Goal: Task Accomplishment & Management: Use online tool/utility

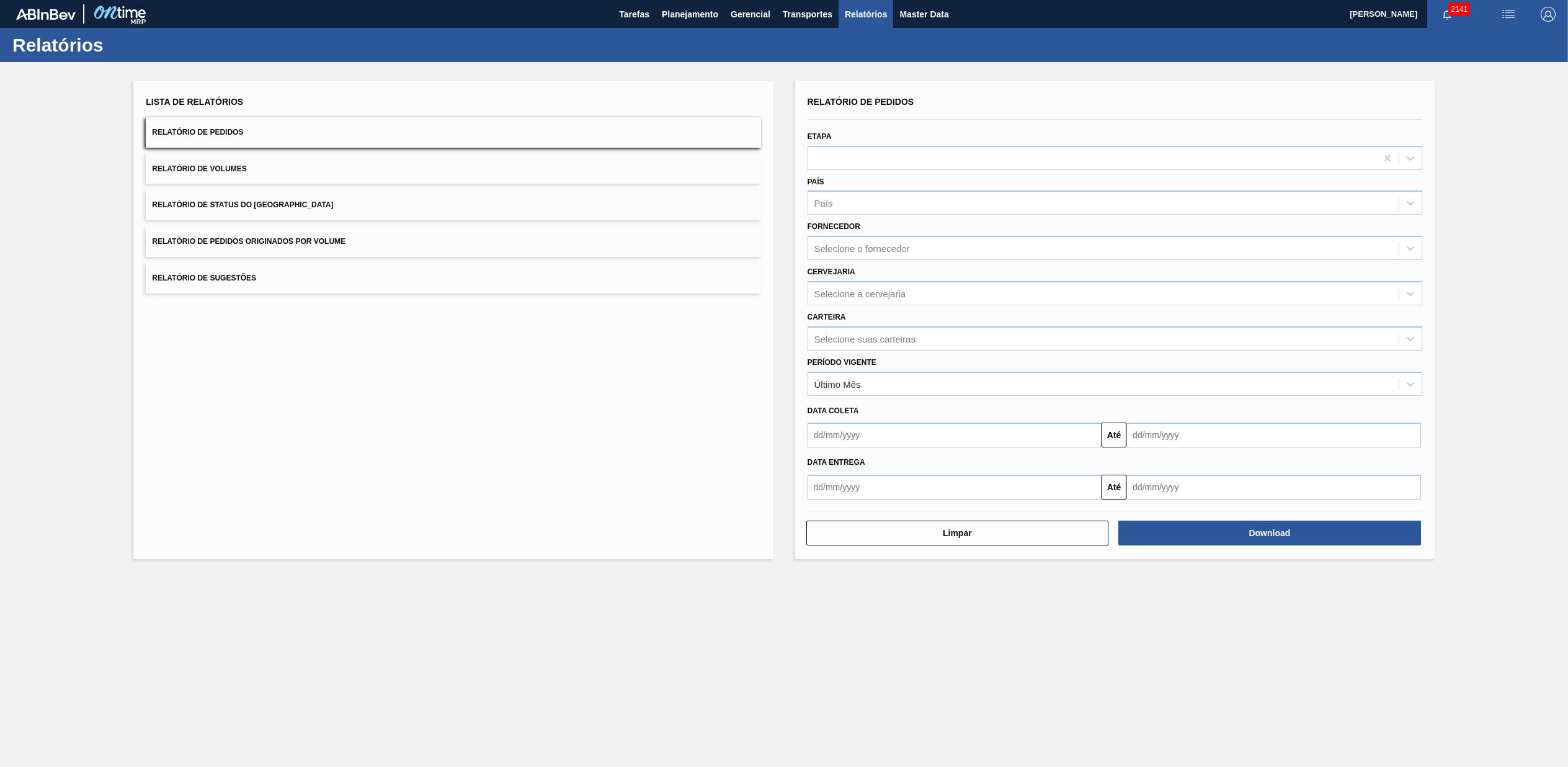
click at [302, 242] on span "Relatório de Pedidos Originados por Volume" at bounding box center [248, 241] width 193 height 9
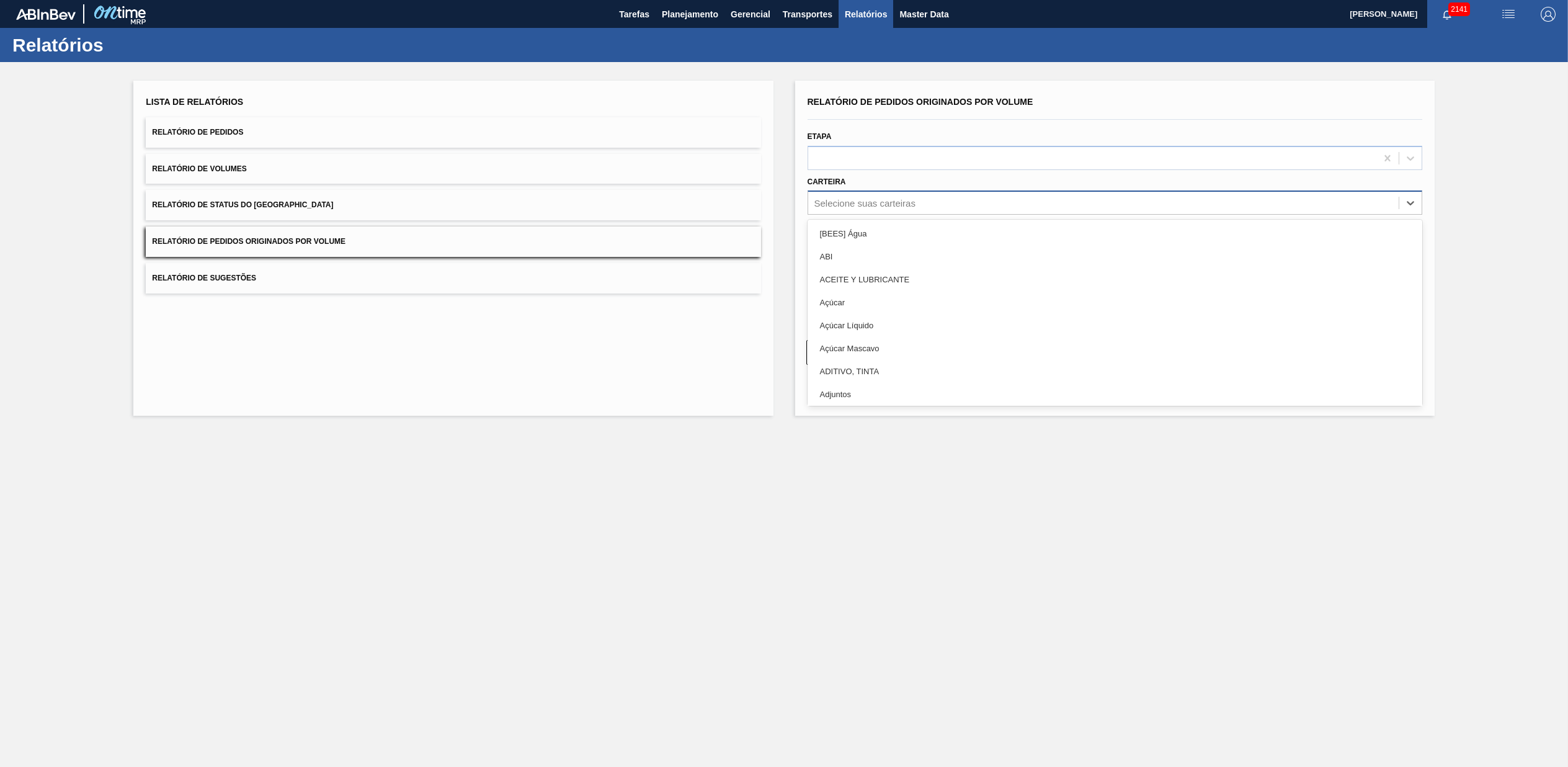
click at [870, 206] on div "Selecione suas carteiras" at bounding box center [865, 203] width 101 height 11
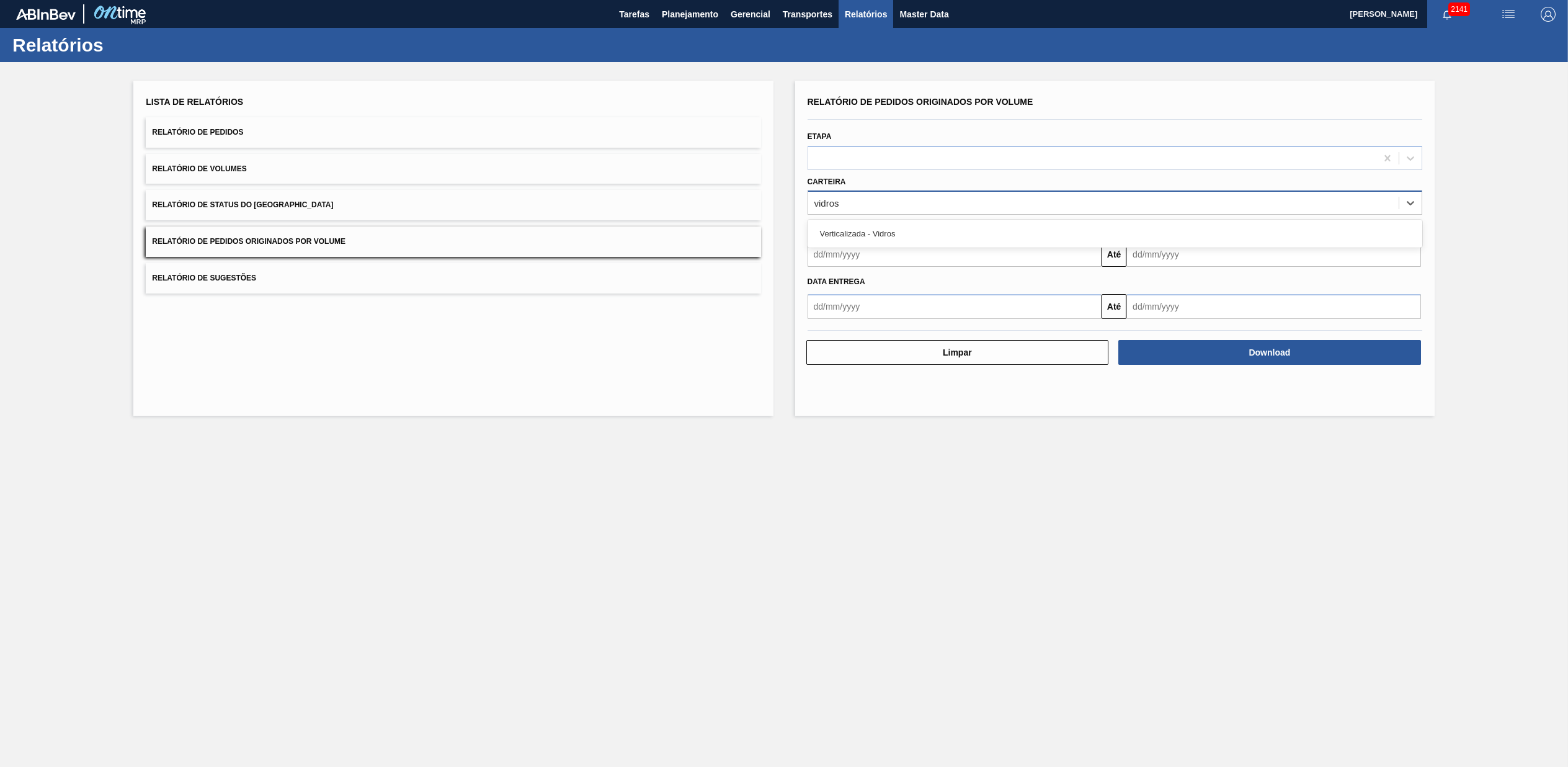
type input "vidro"
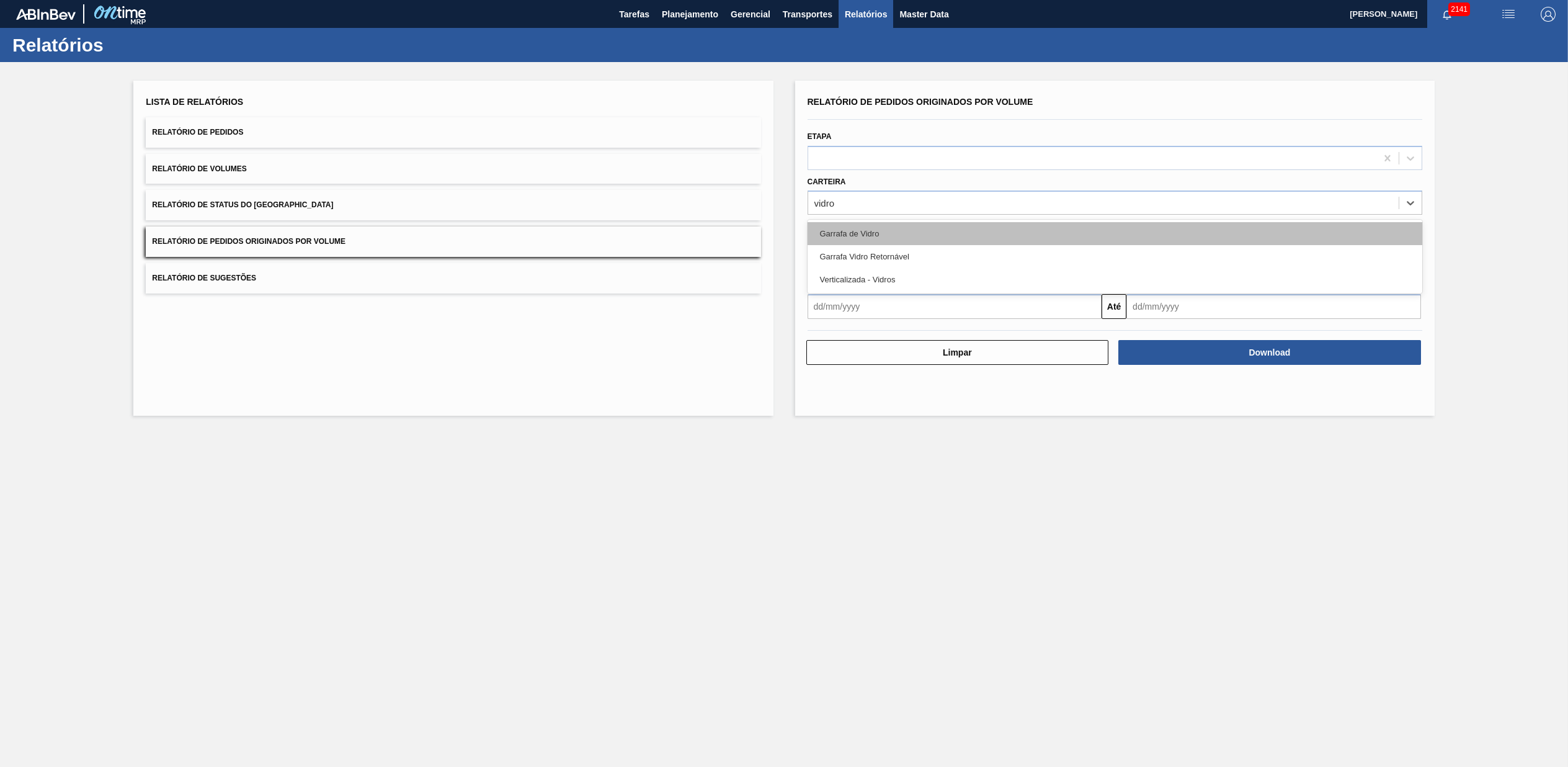
click at [873, 227] on div "Garrafa de Vidro" at bounding box center [1115, 234] width 615 height 23
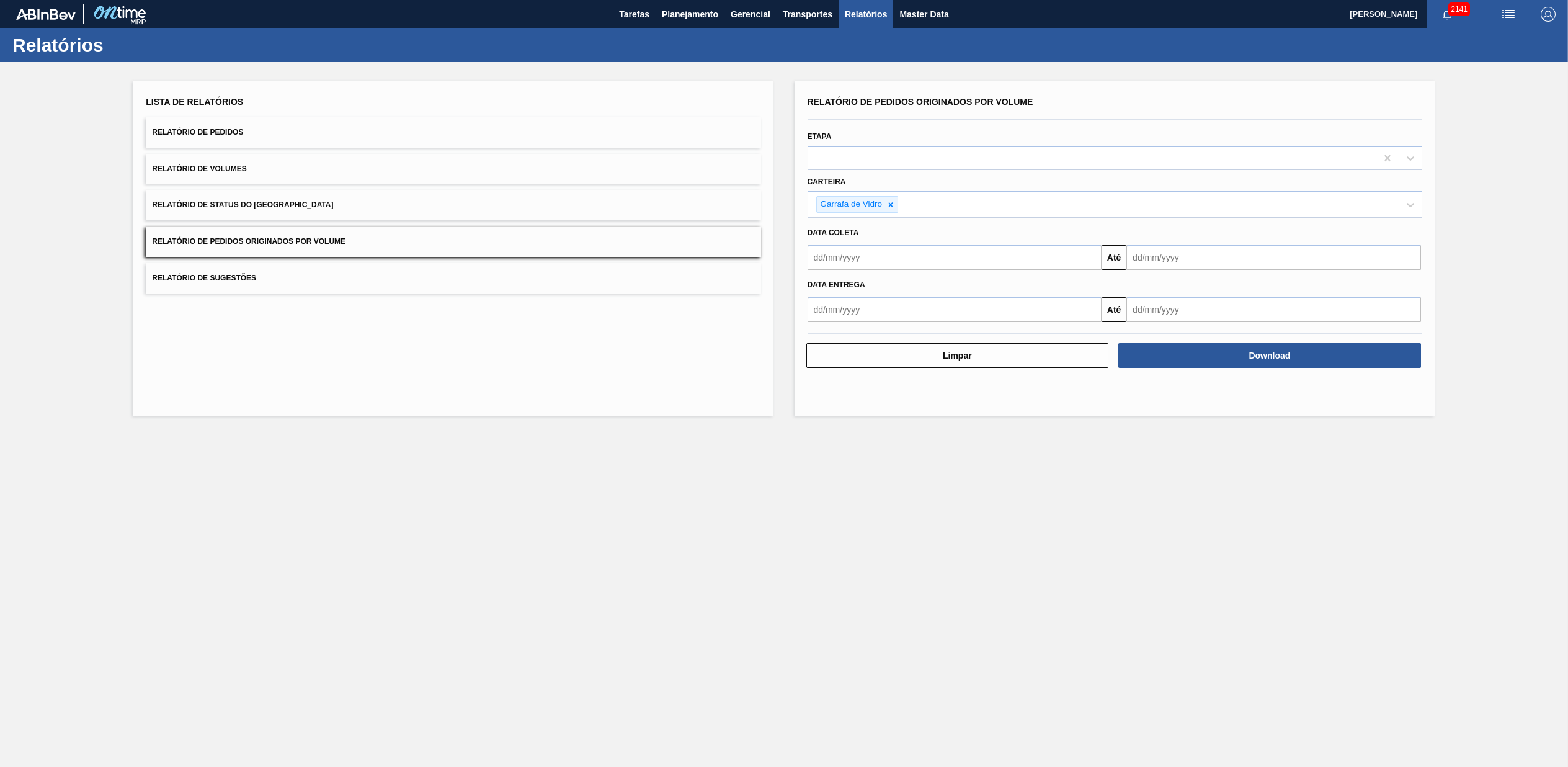
click at [884, 239] on div "Data coleta" at bounding box center [1115, 233] width 625 height 18
click at [881, 257] on input "text" at bounding box center [955, 258] width 295 height 25
type input "[DATE]"
click at [1183, 431] on div "Lista de Relatórios Relatório de Pedidos Relatório de Volumes Relatório de Stat…" at bounding box center [784, 247] width 1568 height 369
click at [1197, 250] on input "[DATE]" at bounding box center [1274, 258] width 295 height 25
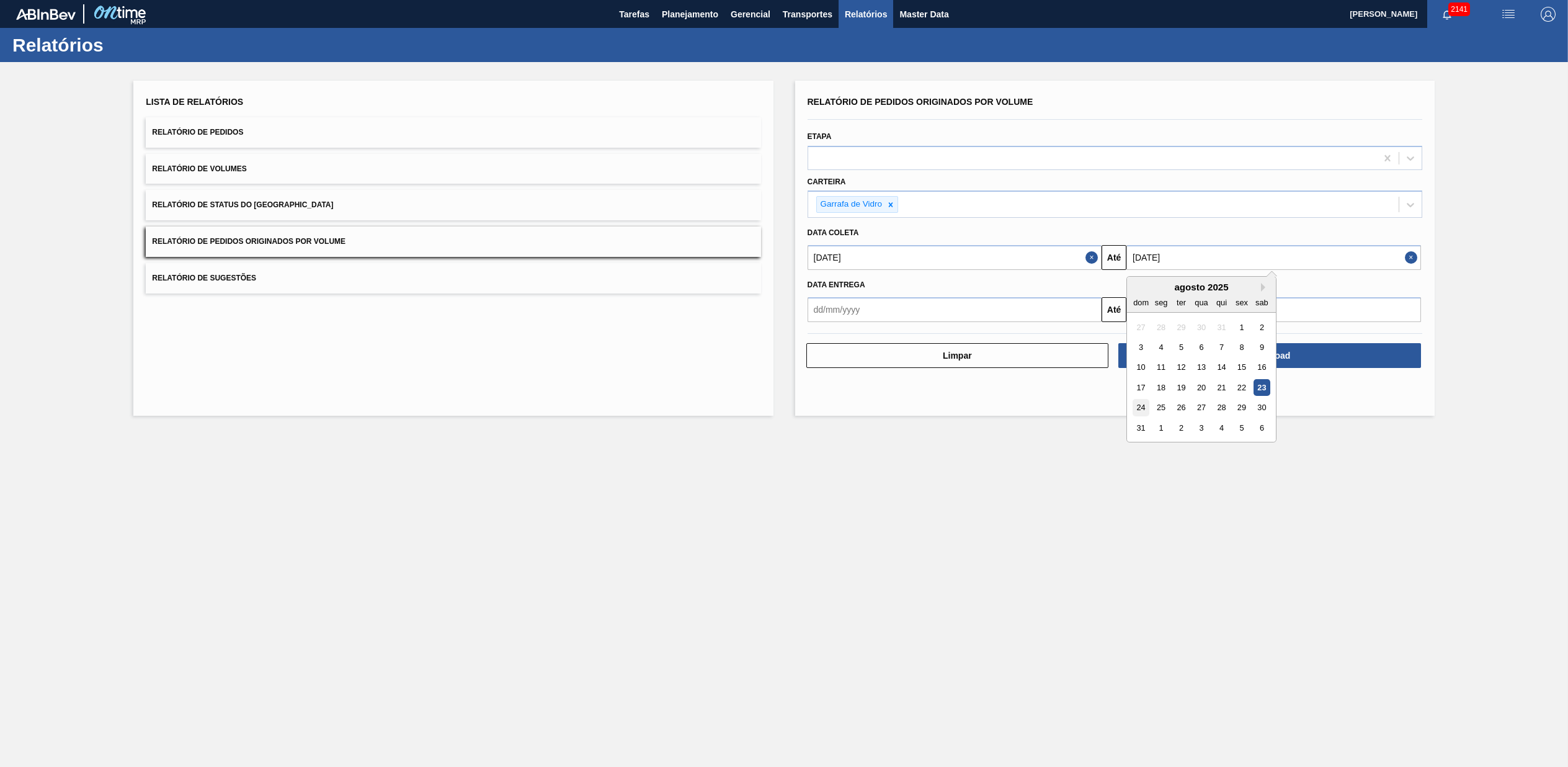
click at [1144, 408] on div "24" at bounding box center [1140, 408] width 16 height 16
type input "[DATE]"
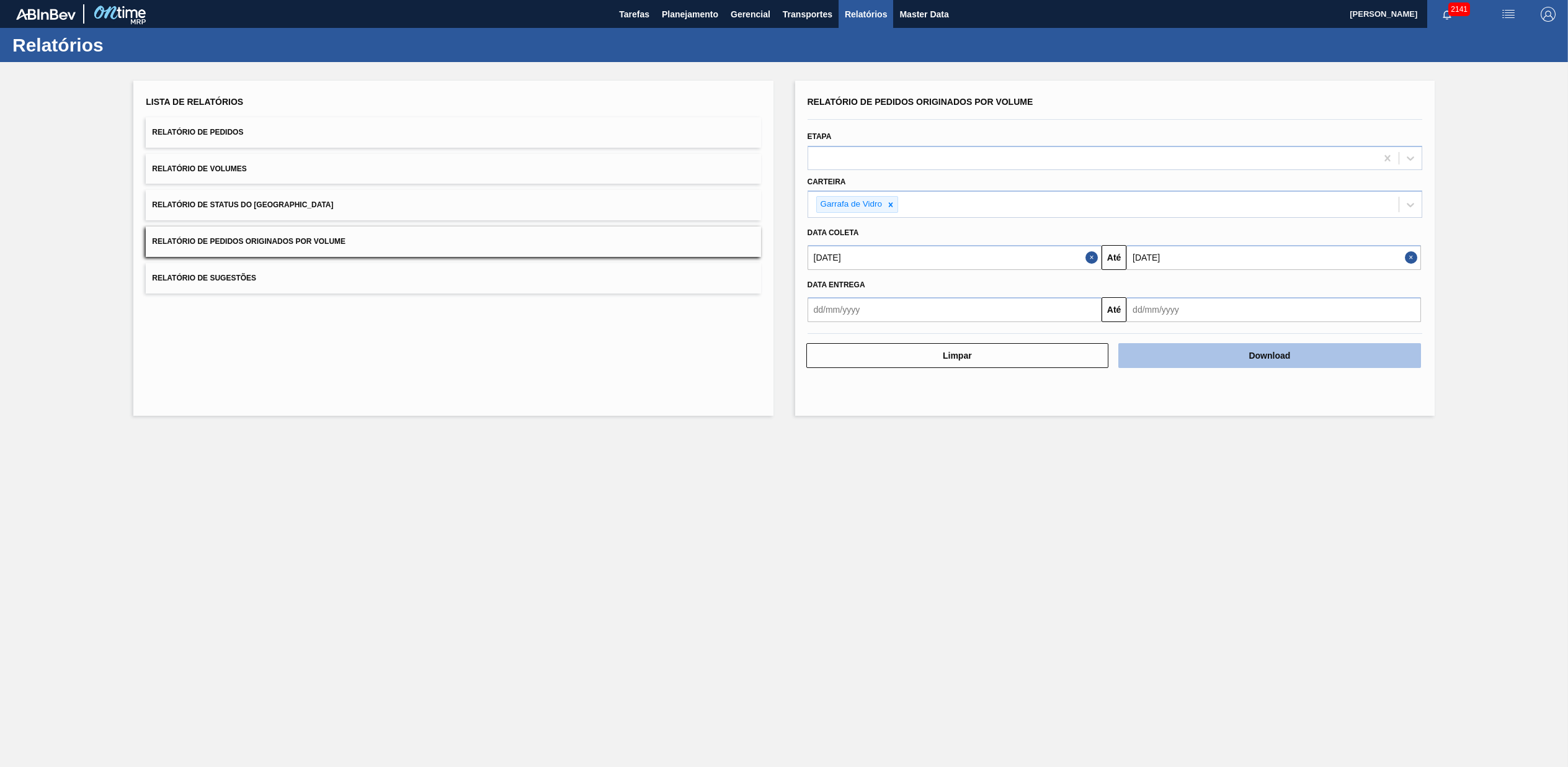
click at [1217, 359] on button "Download" at bounding box center [1269, 356] width 303 height 25
click at [613, 412] on div "Lista de Relatórios Relatório de Pedidos Relatório de Volumes Relatório de Stat…" at bounding box center [453, 248] width 640 height 335
click at [674, 502] on main "Tarefas Planejamento Gerencial Transportes Relatórios Master Data [PERSON_NAME]…" at bounding box center [784, 384] width 1568 height 767
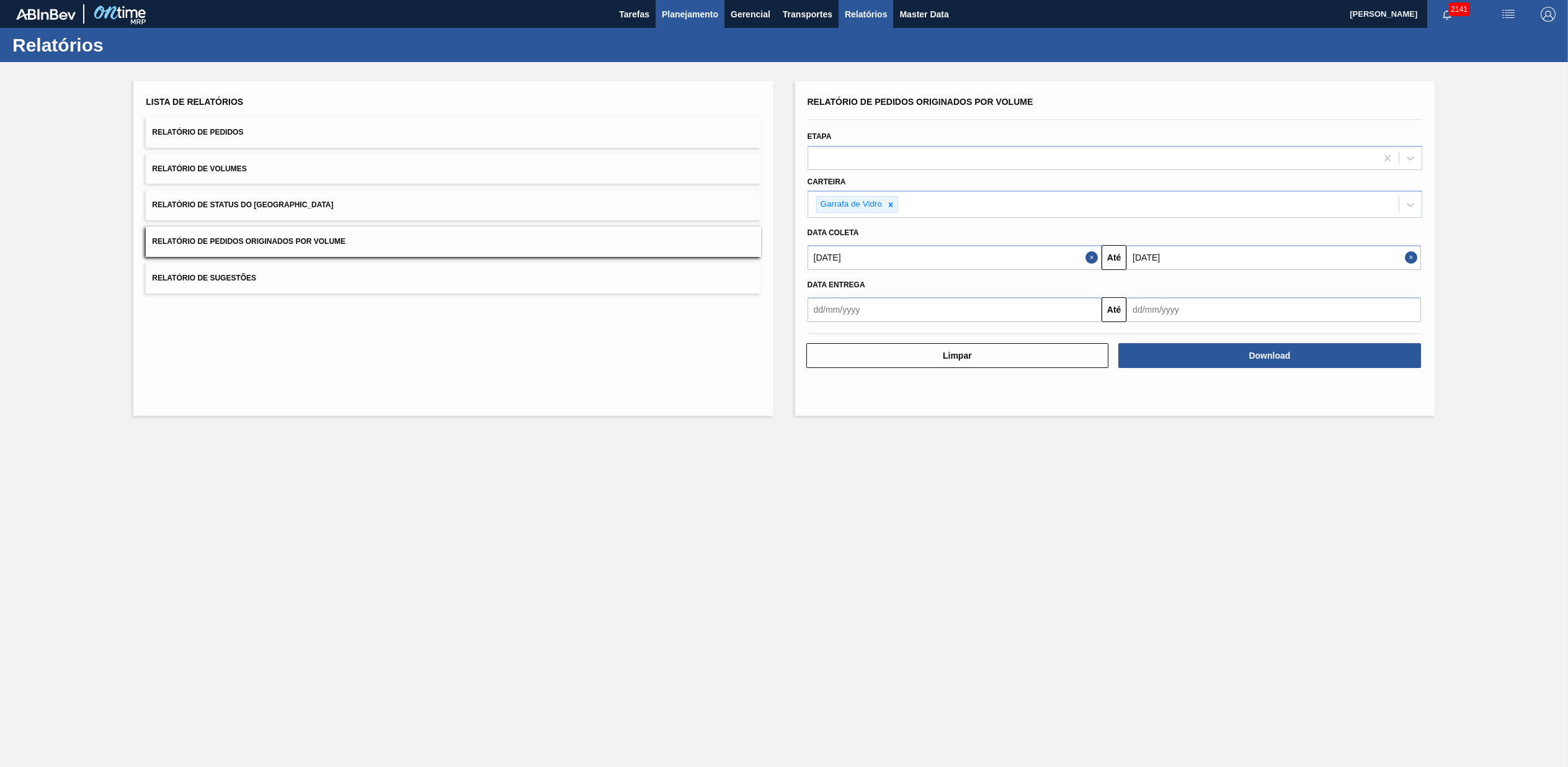
click at [705, 14] on span "Planejamento" at bounding box center [690, 13] width 57 height 14
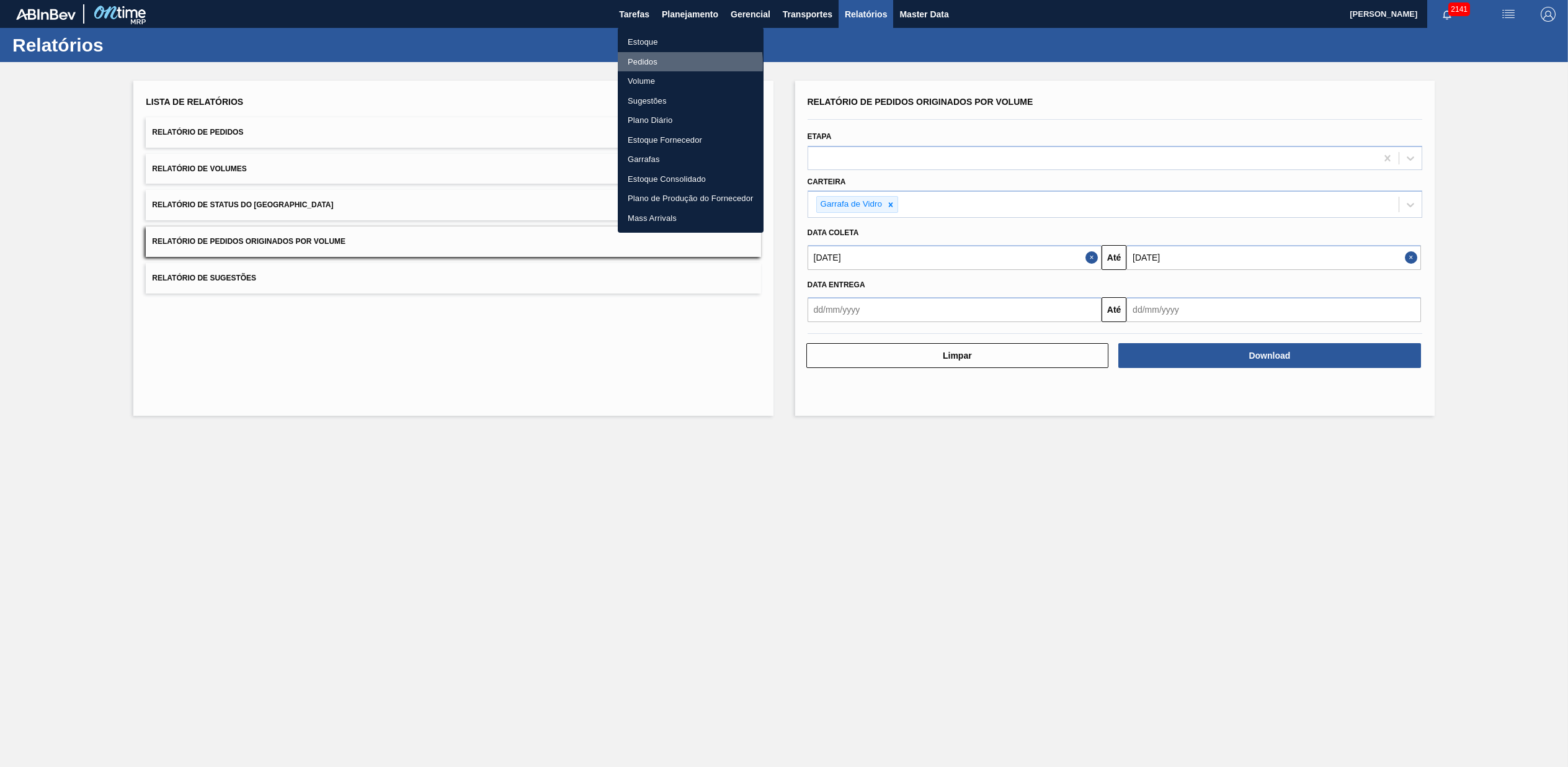
click at [654, 64] on li "Pedidos" at bounding box center [691, 62] width 146 height 20
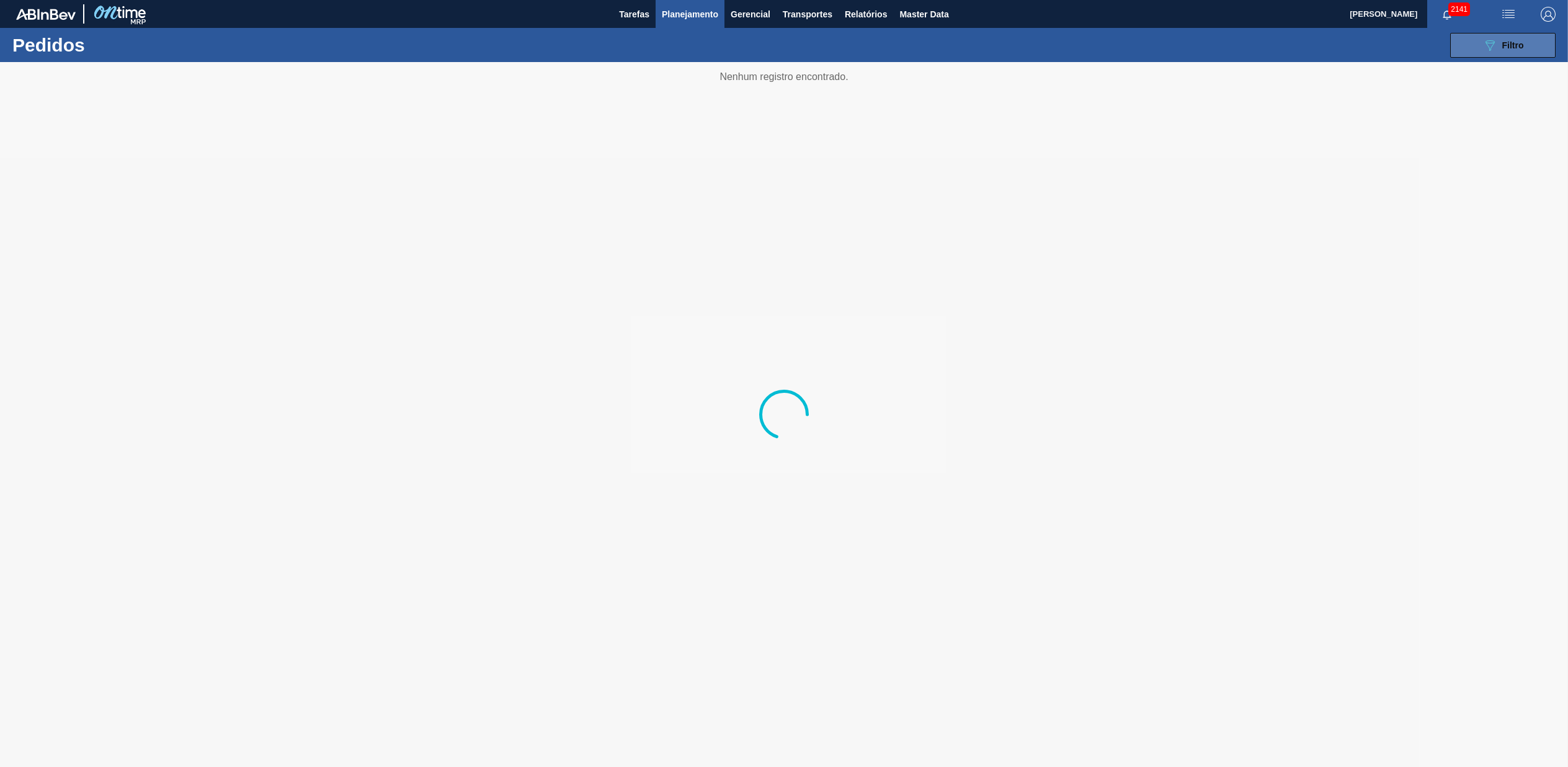
click at [1542, 47] on button "089F7B8B-B2A5-4AFE-B5C0-19BA573D28AC Filtro" at bounding box center [1504, 45] width 106 height 25
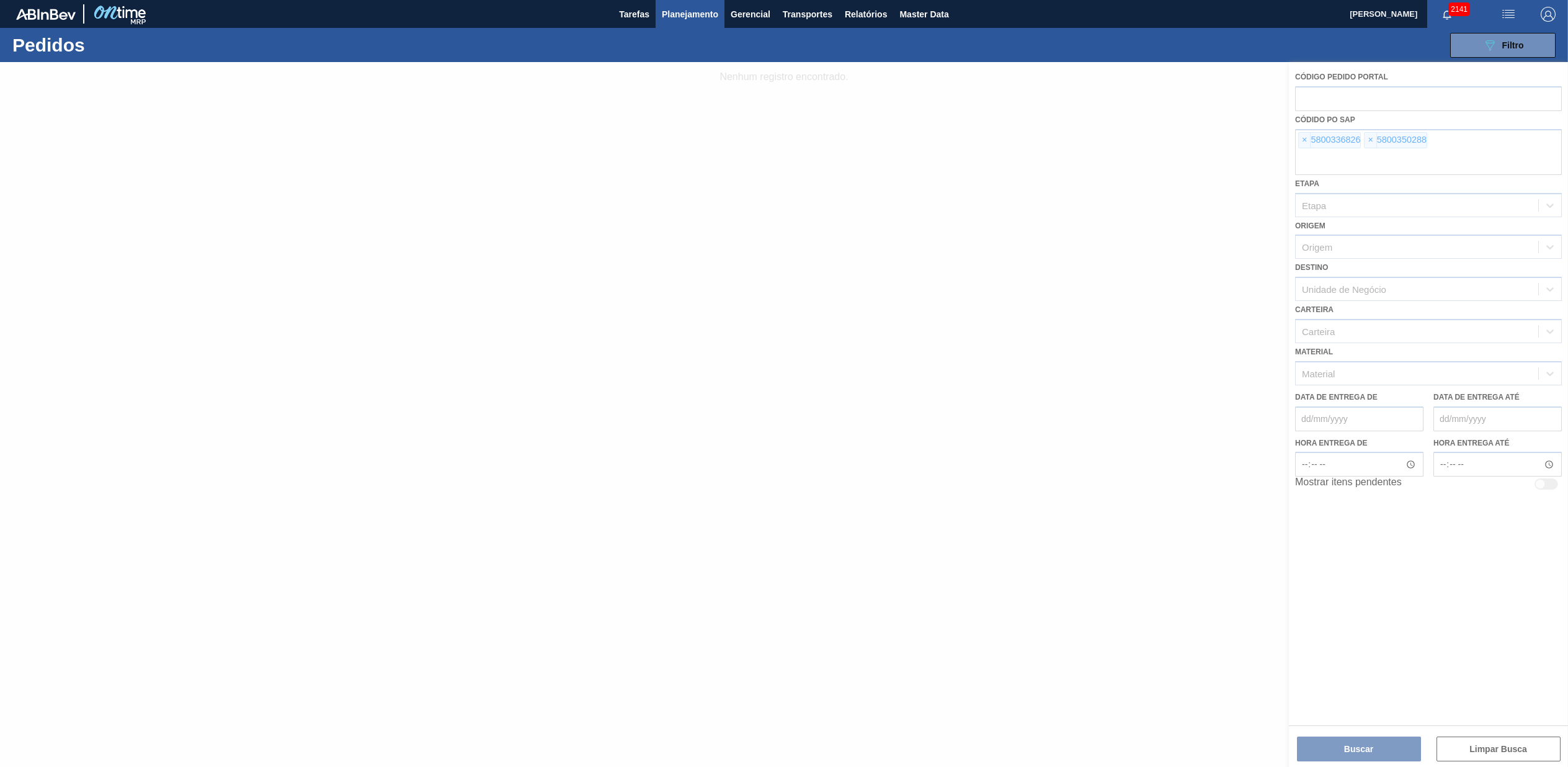
click at [1304, 132] on div at bounding box center [784, 415] width 1568 height 705
click at [1301, 143] on div at bounding box center [784, 415] width 1568 height 705
click at [1301, 143] on span "×" at bounding box center [1305, 139] width 12 height 14
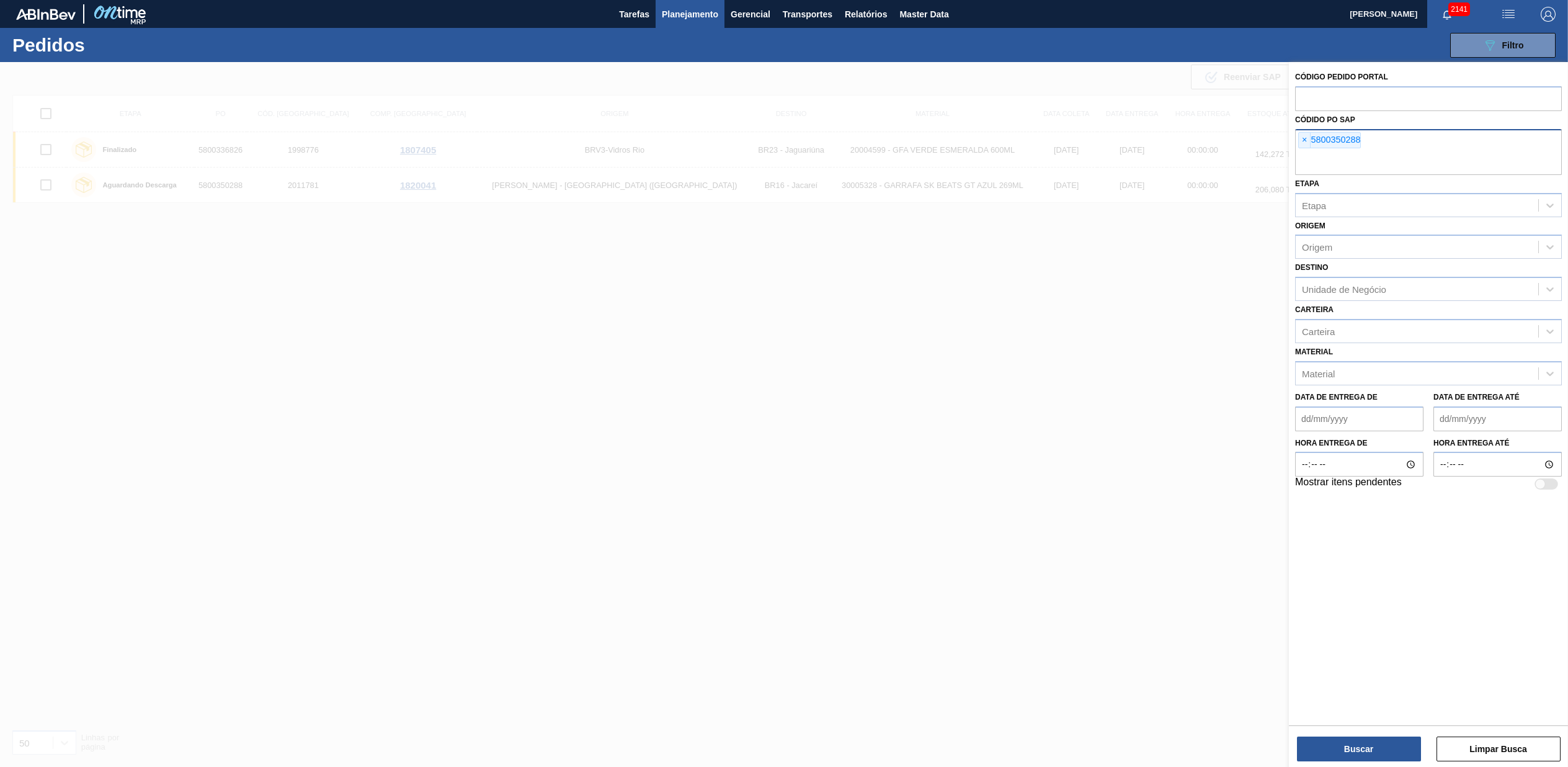
click at [1302, 143] on span "×" at bounding box center [1305, 139] width 12 height 14
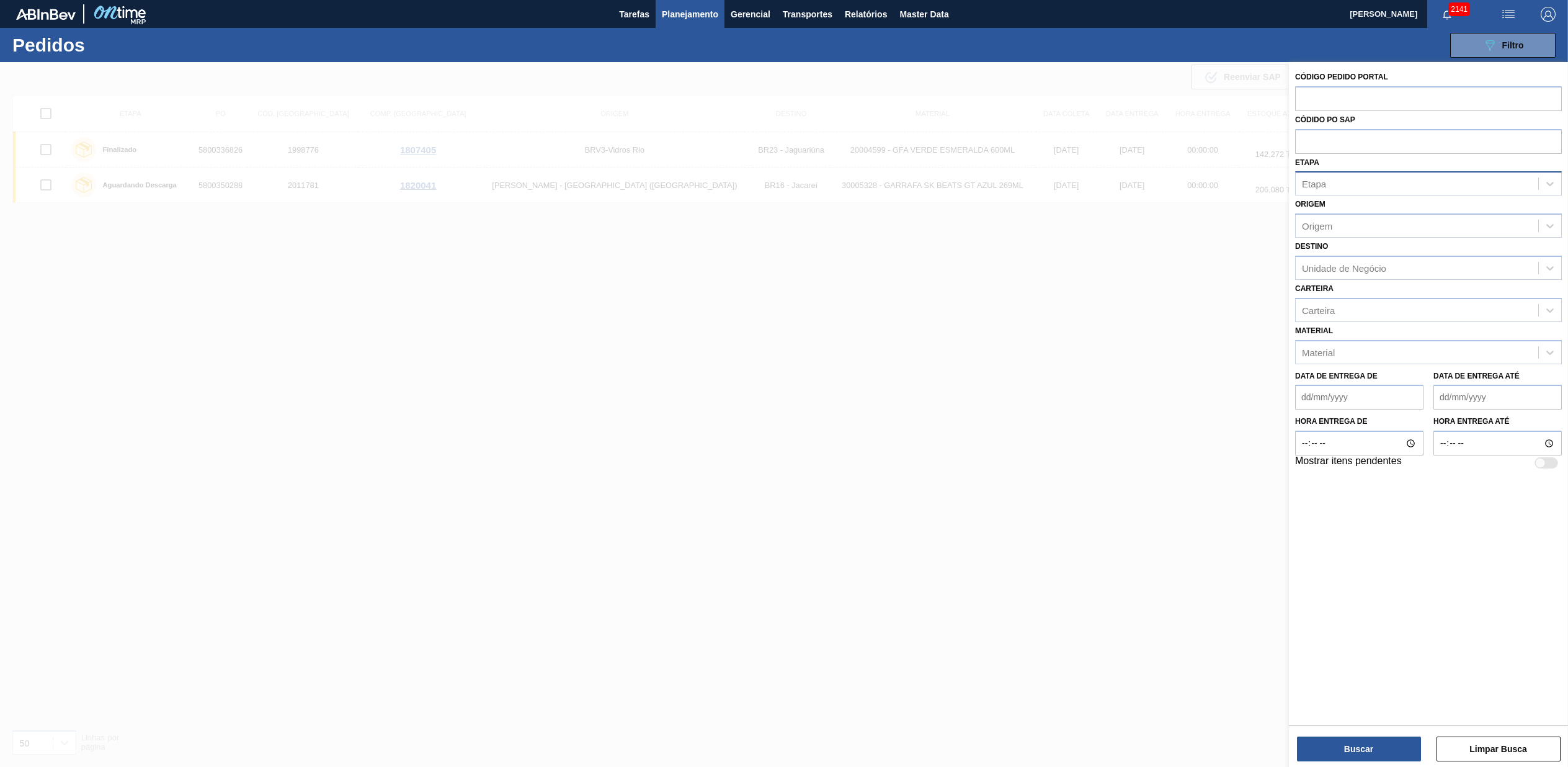
paste input "text"
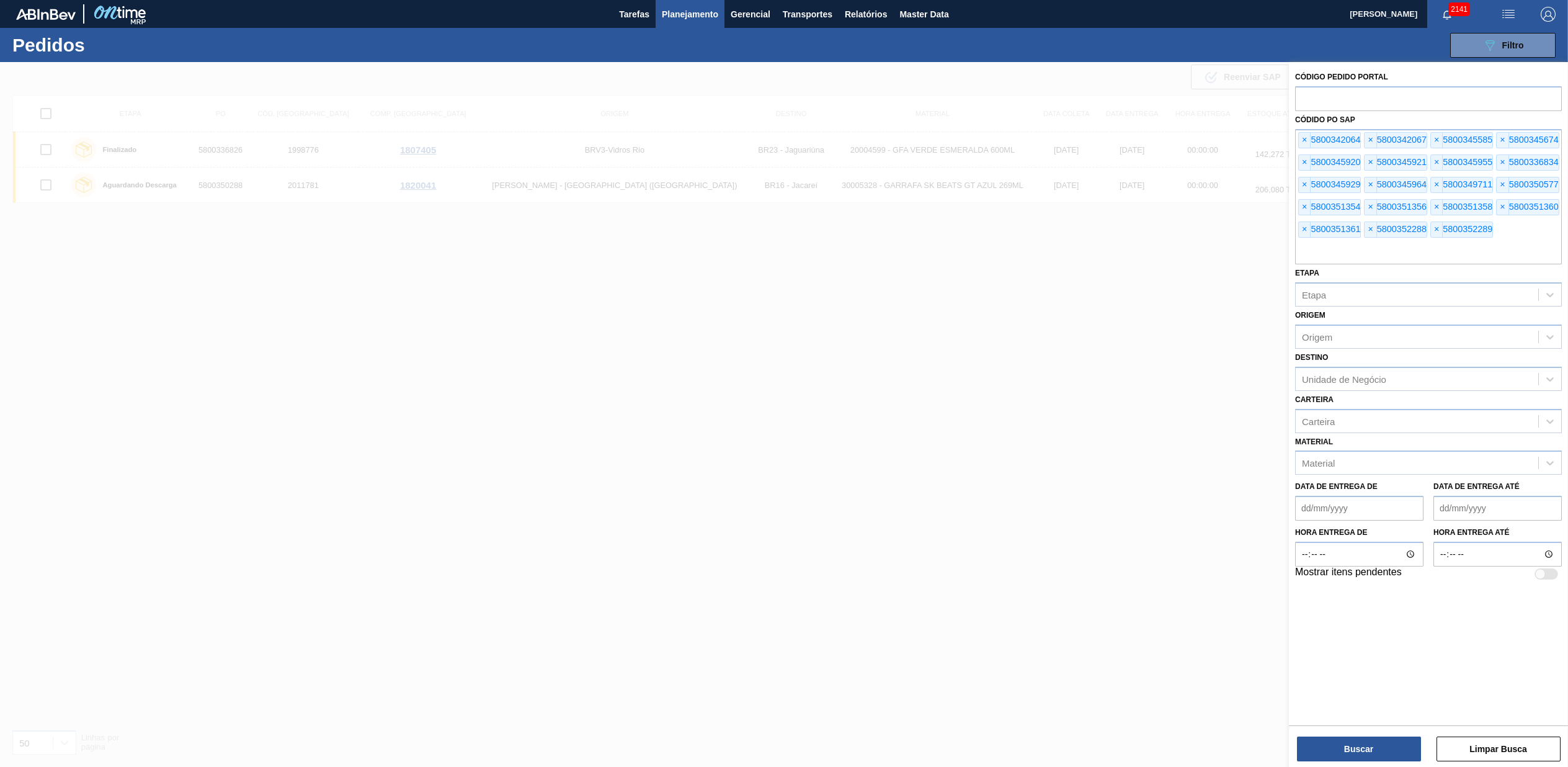
click at [1350, 763] on div "Código Pedido Portal Códido PO SAP × 5800342064 × 5800342067 × 5800345585 × 580…" at bounding box center [1429, 416] width 280 height 707
click at [1348, 753] on button "Buscar" at bounding box center [1359, 749] width 124 height 25
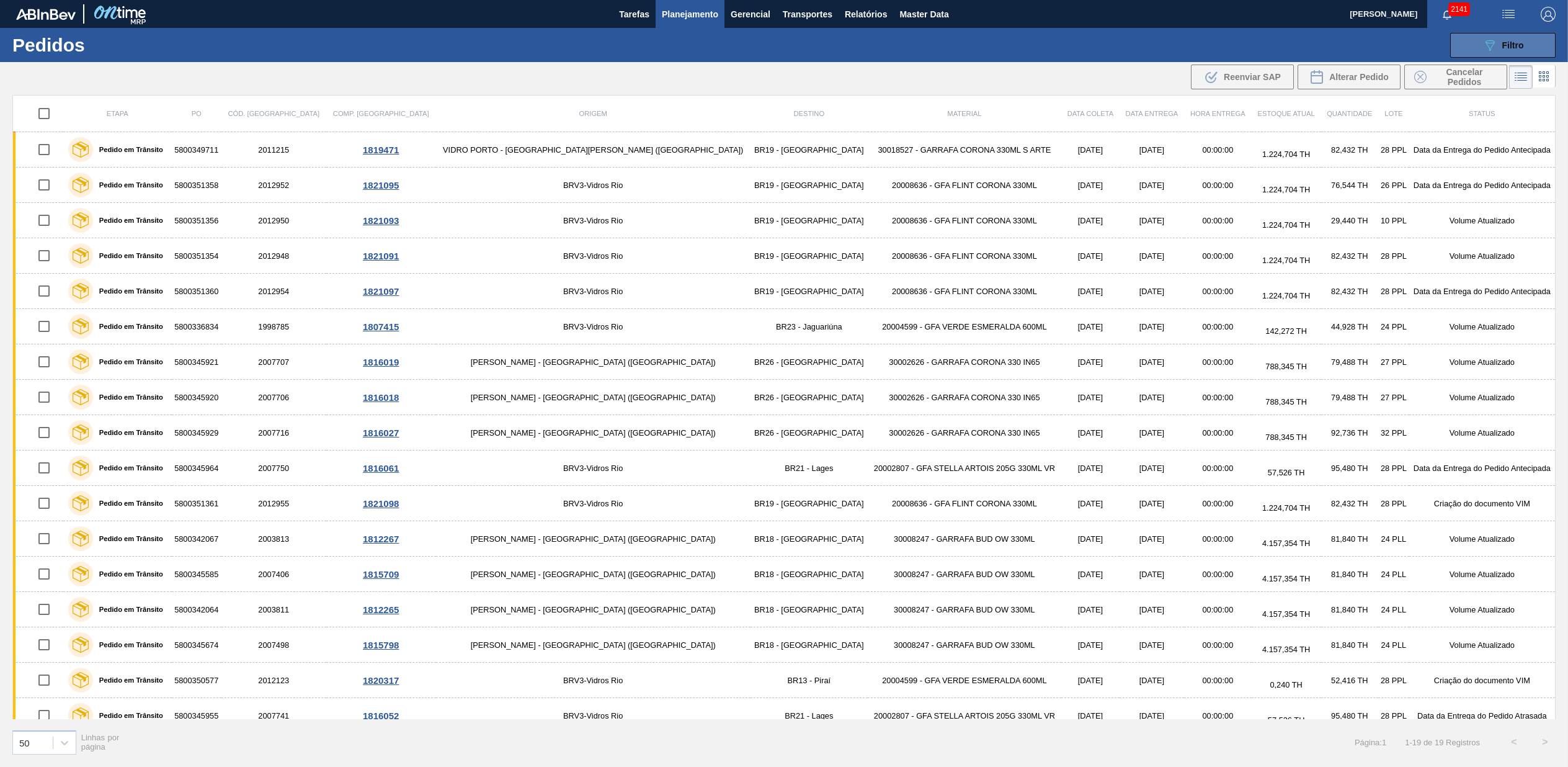
click at [1503, 48] on span "Filtro" at bounding box center [1513, 45] width 22 height 10
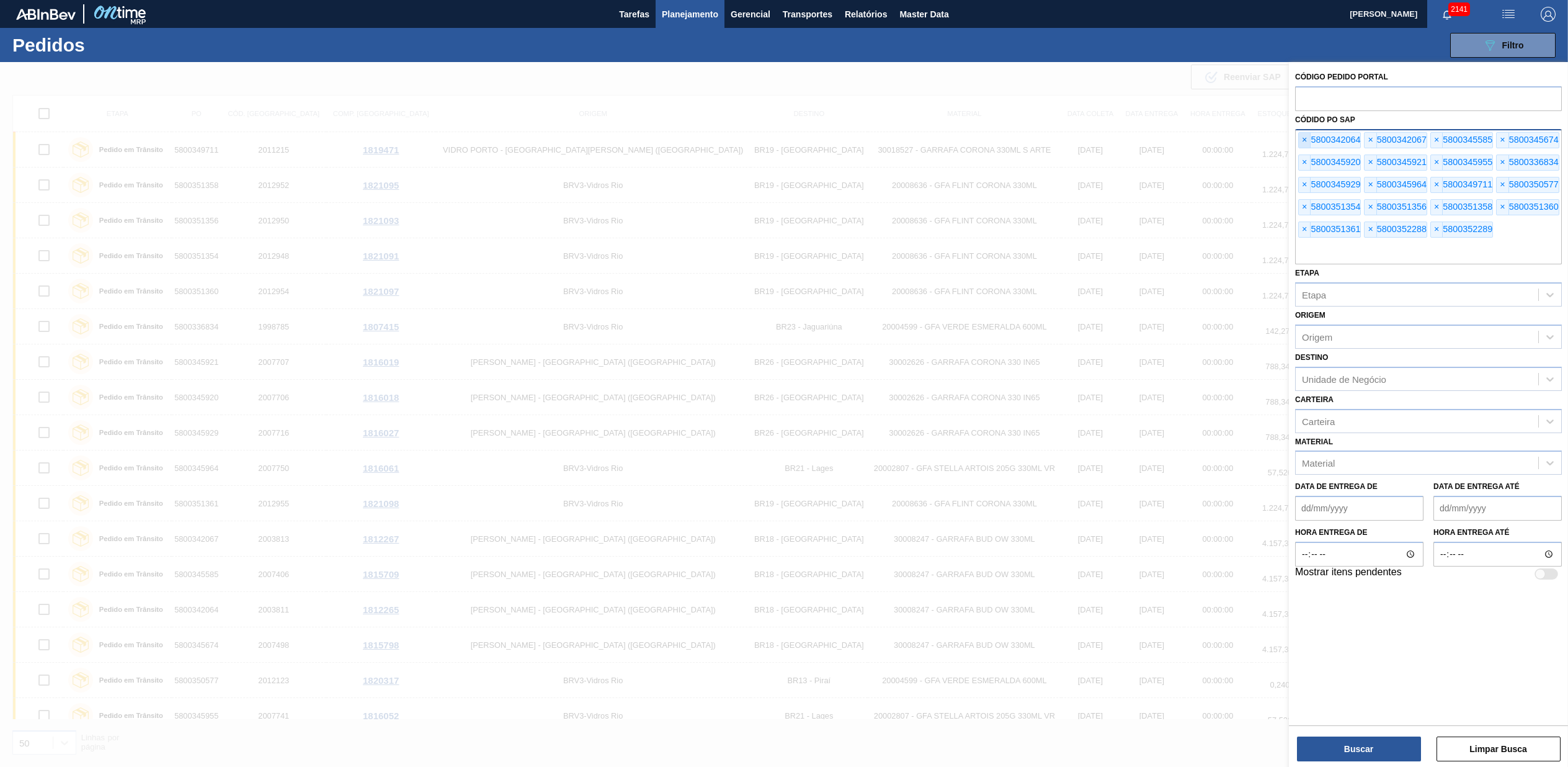
click at [1307, 141] on span "×" at bounding box center [1305, 139] width 12 height 14
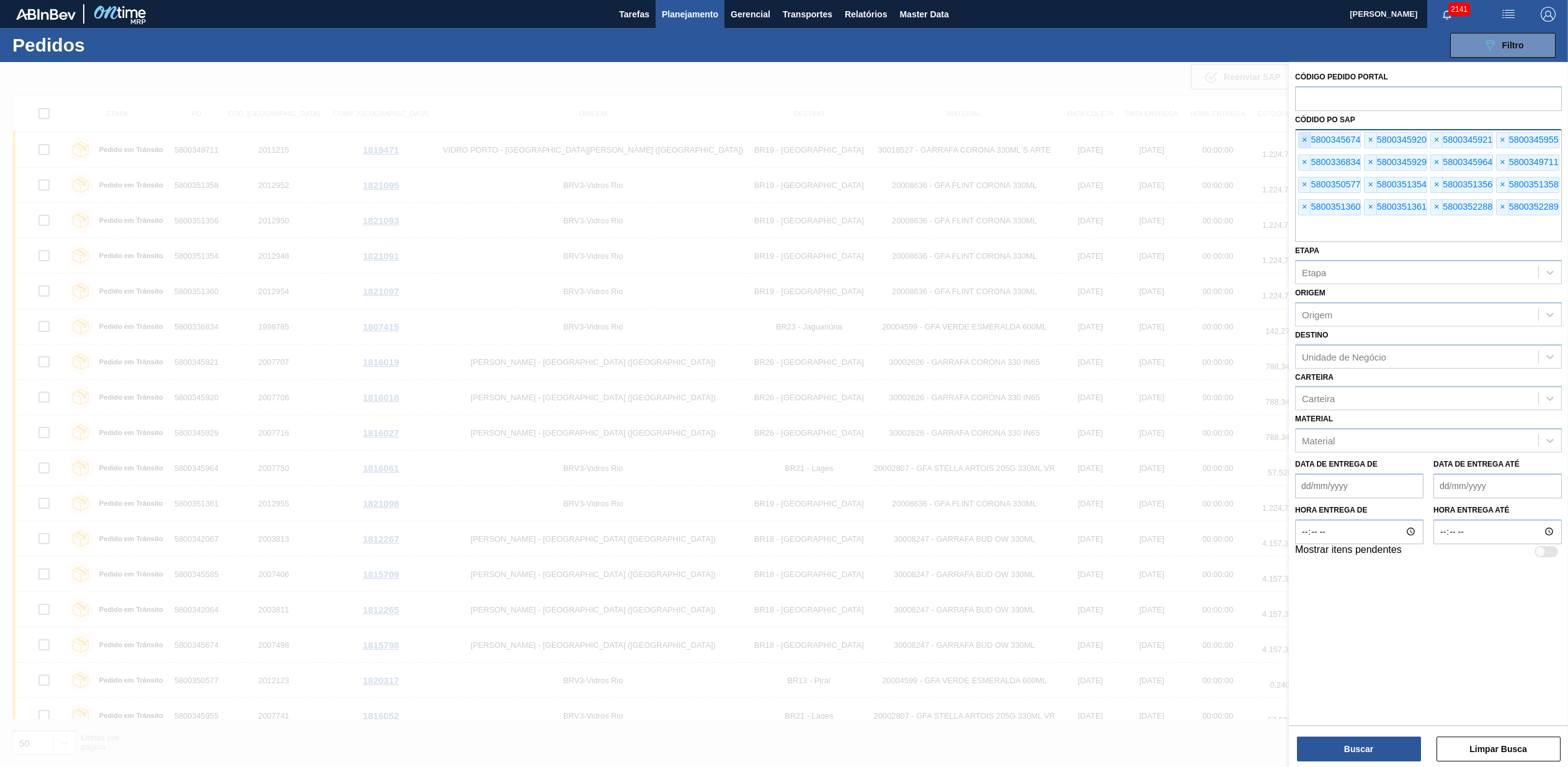
click at [1307, 141] on span "×" at bounding box center [1305, 139] width 12 height 14
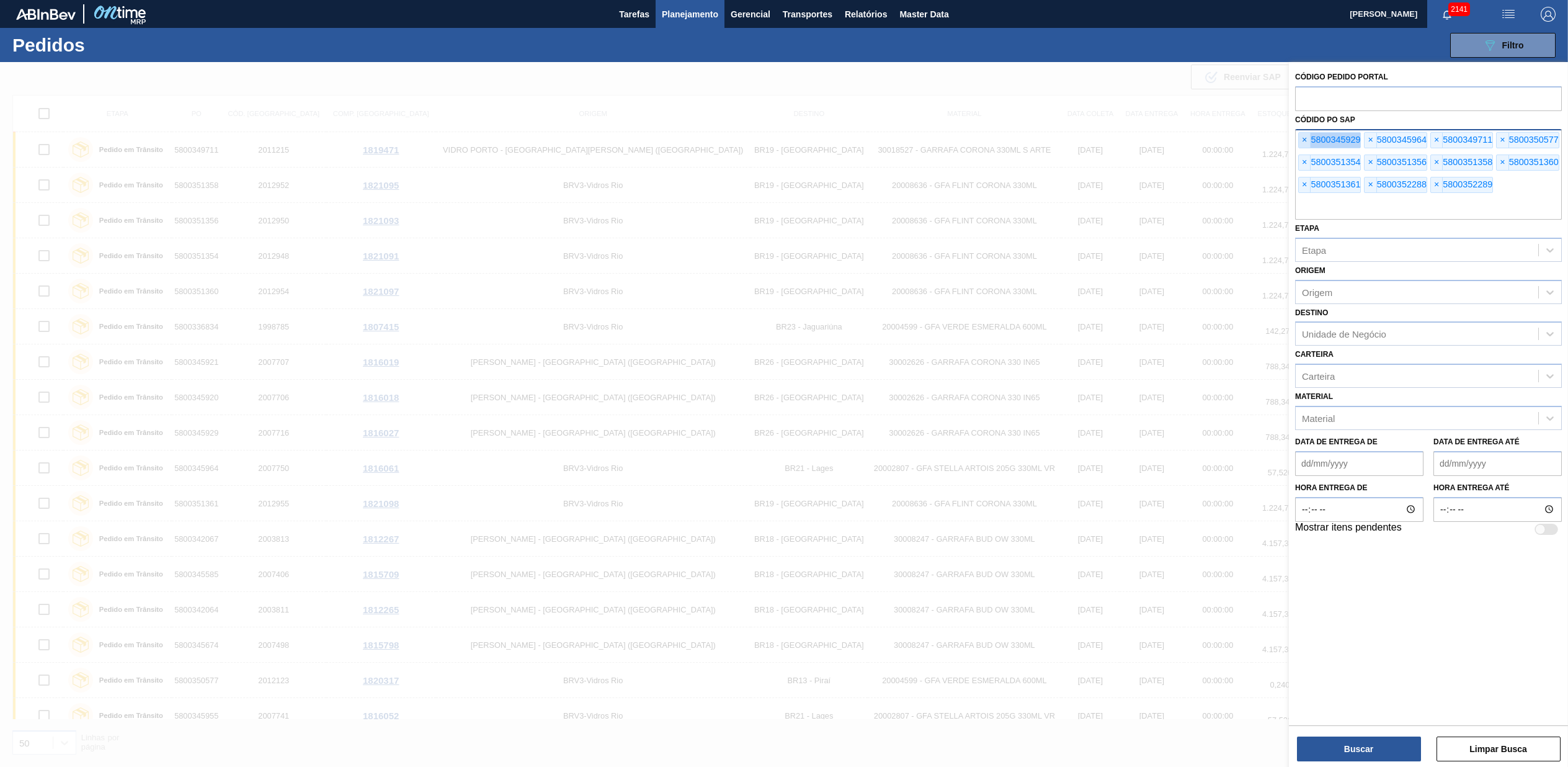
click at [1307, 141] on span "×" at bounding box center [1305, 139] width 12 height 14
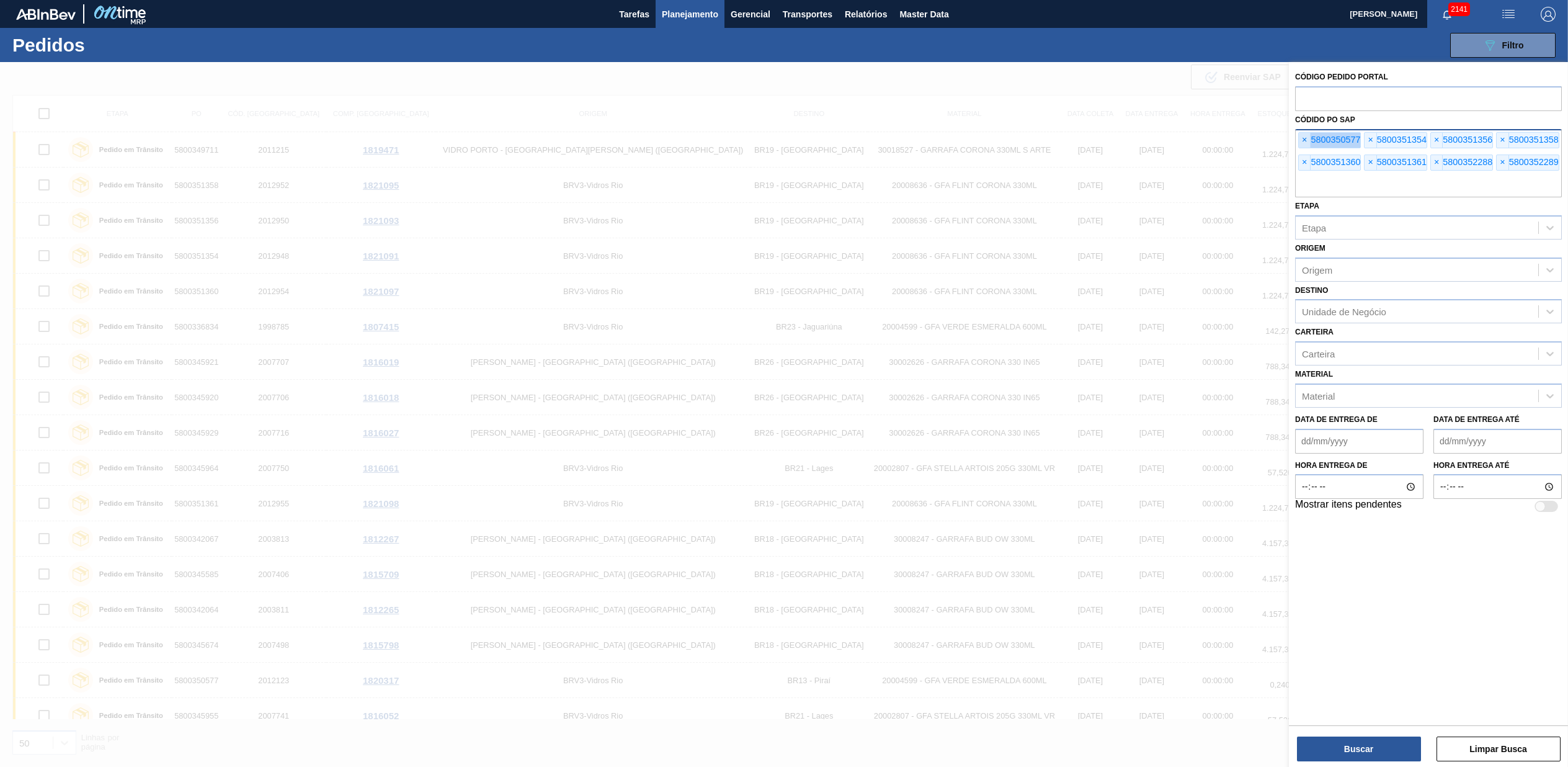
click at [1307, 141] on span "×" at bounding box center [1305, 139] width 12 height 14
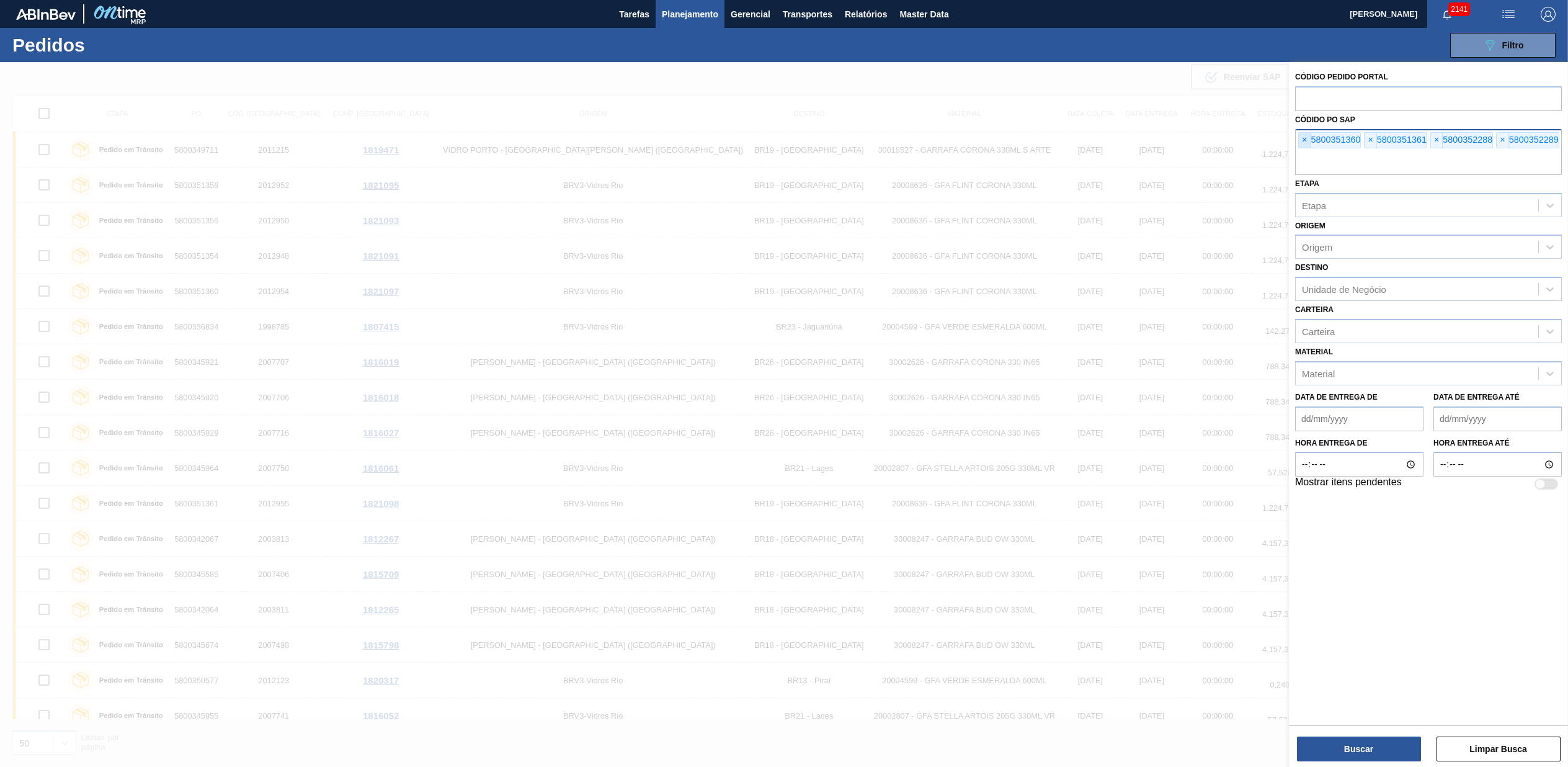
click at [1307, 141] on span "×" at bounding box center [1305, 139] width 12 height 14
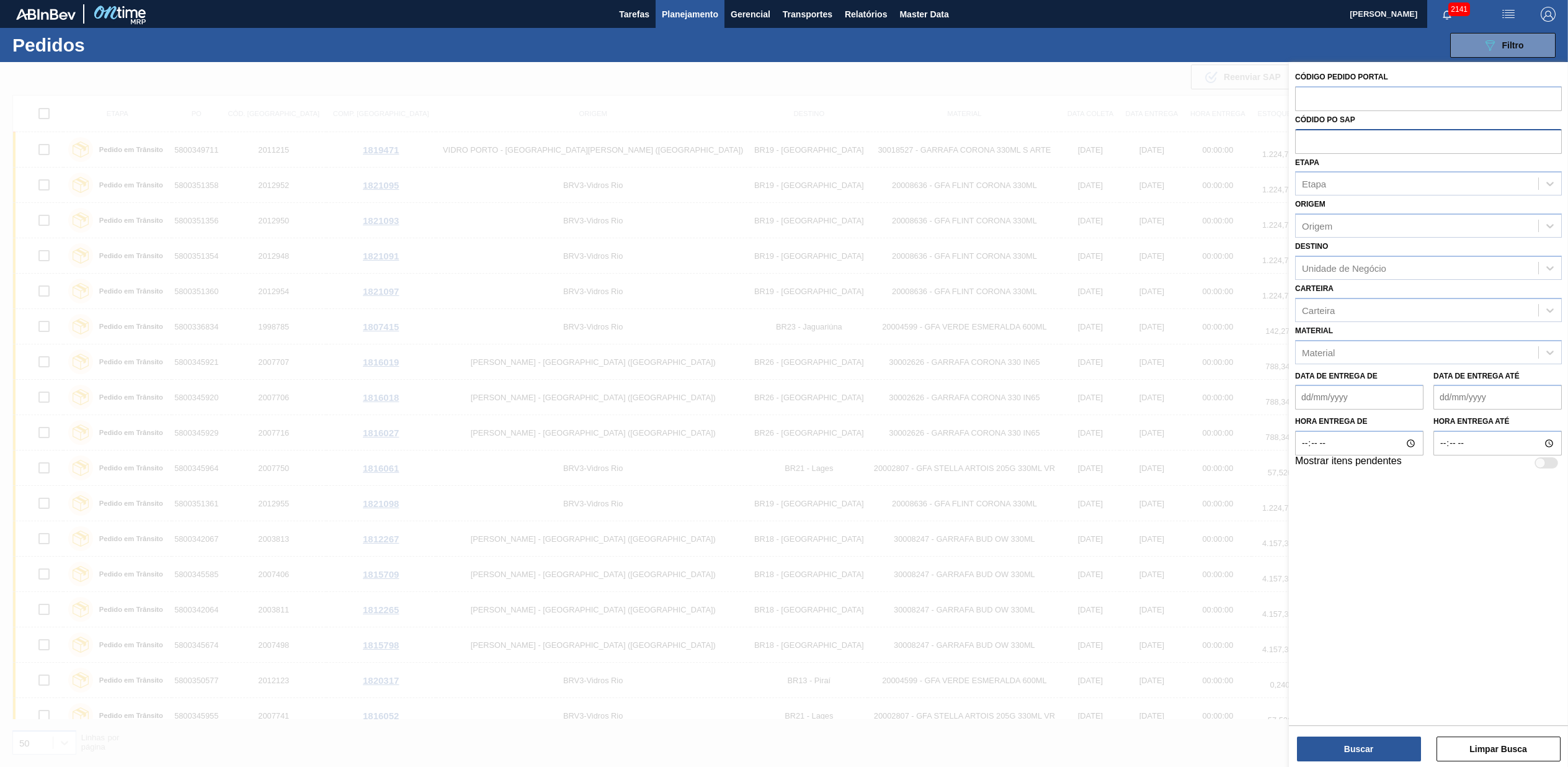
click at [1307, 141] on input "text" at bounding box center [1429, 140] width 267 height 24
paste input "text"
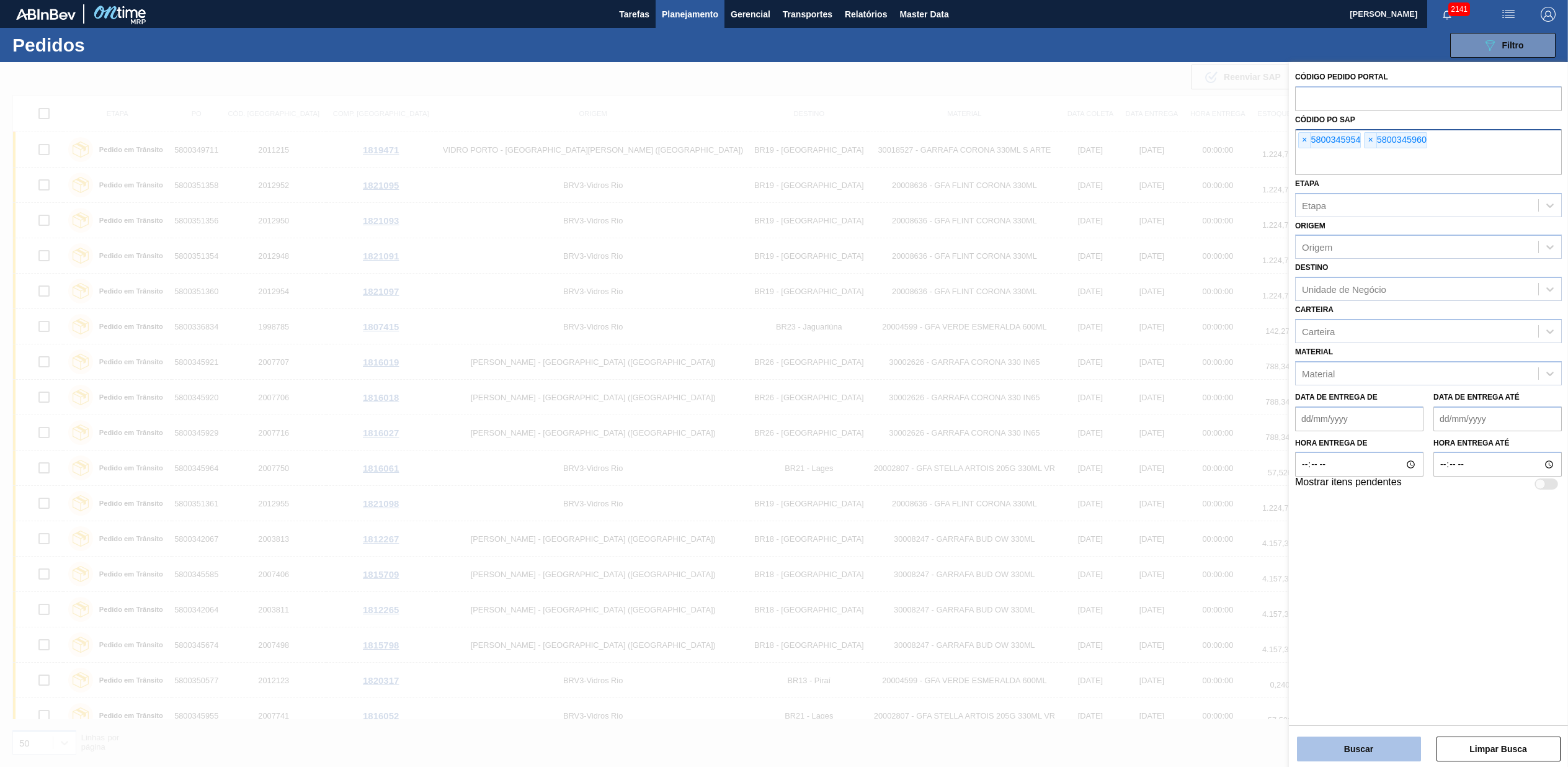
click at [1378, 748] on button "Buscar" at bounding box center [1359, 749] width 124 height 25
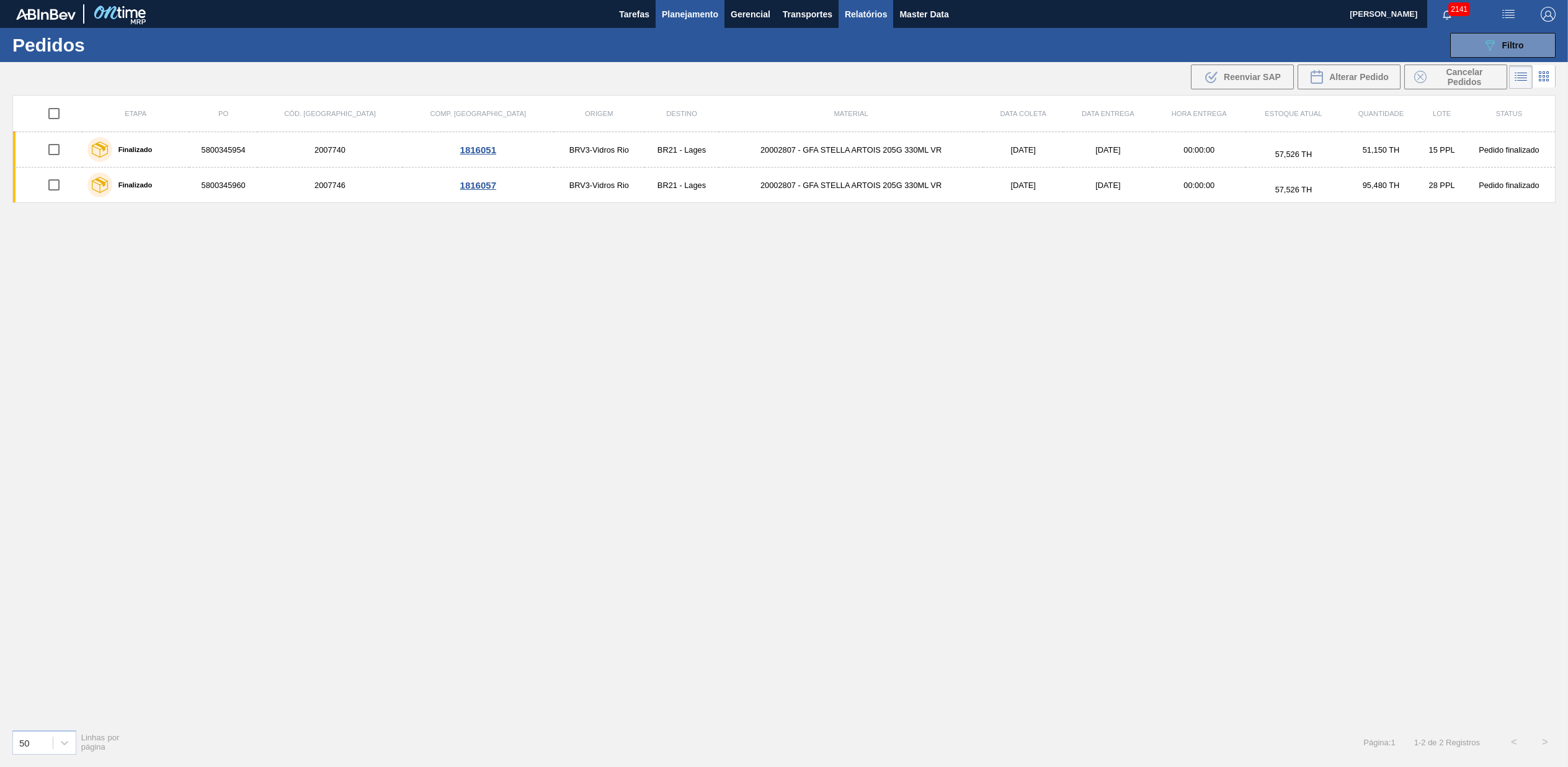
click at [859, 12] on span "Relatórios" at bounding box center [866, 13] width 42 height 14
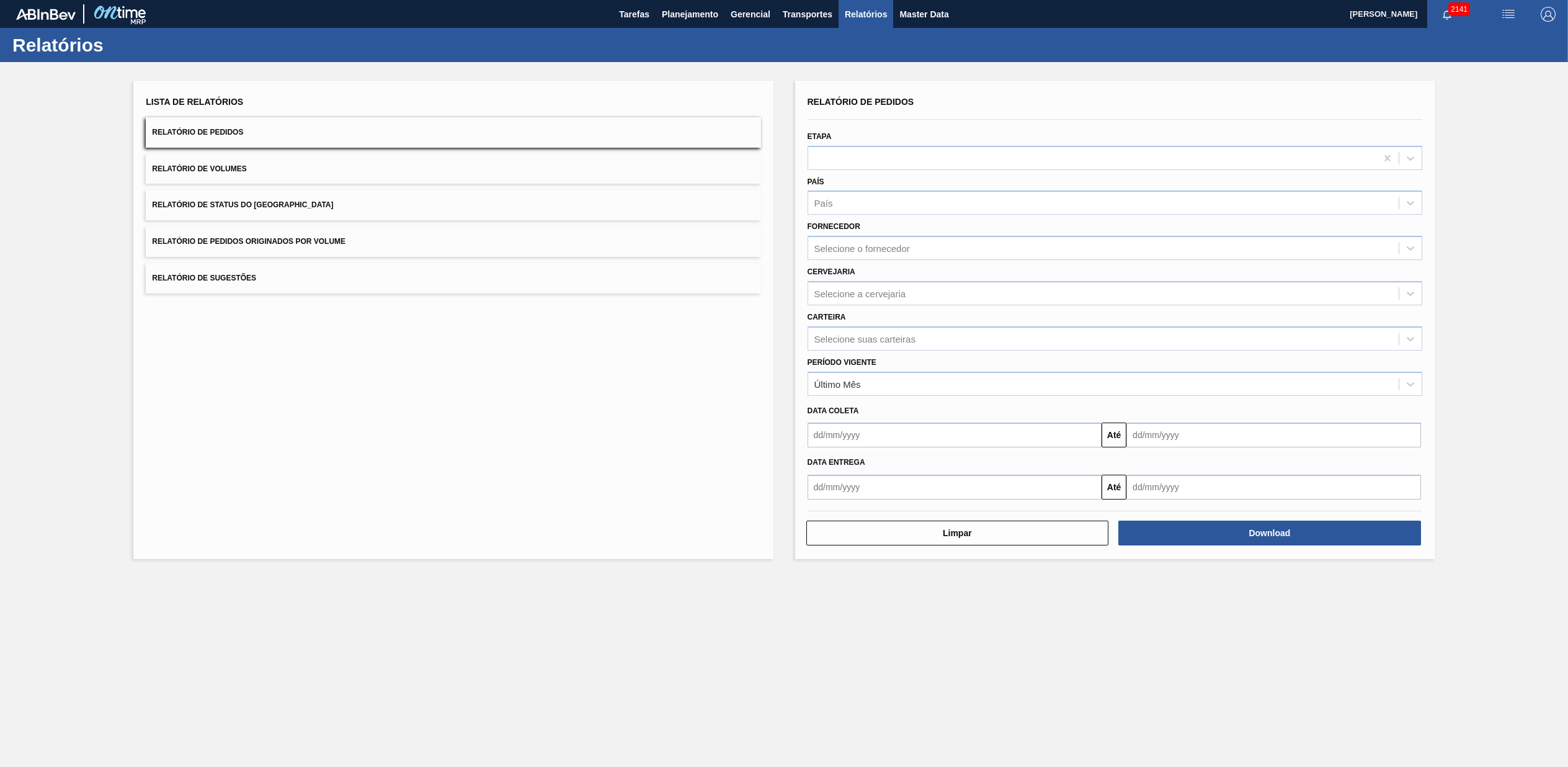
click at [559, 232] on button "Relatório de Pedidos Originados por Volume" at bounding box center [453, 242] width 615 height 31
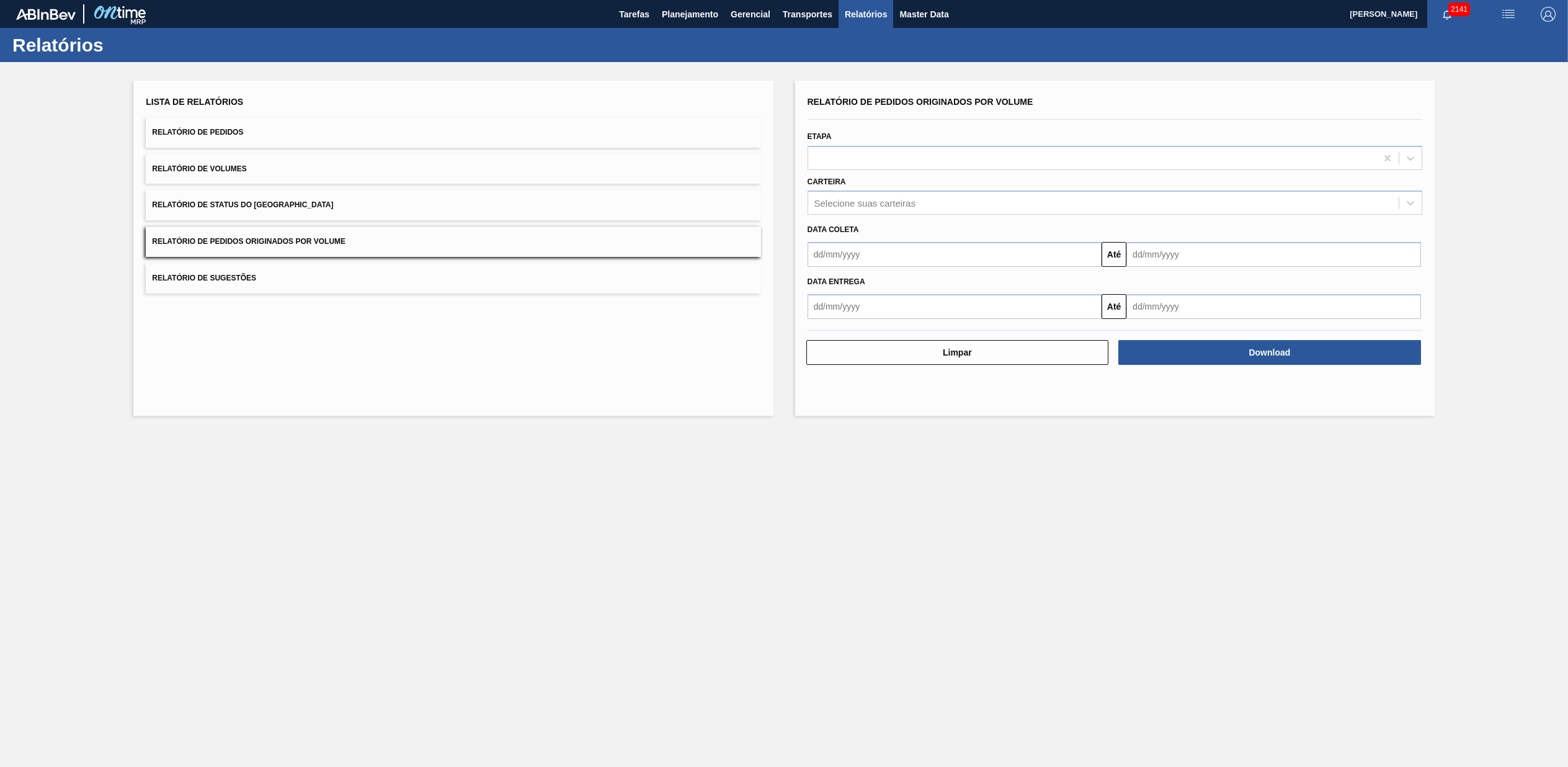
click at [495, 195] on button "Relatório de Status do [GEOGRAPHIC_DATA]" at bounding box center [453, 206] width 615 height 31
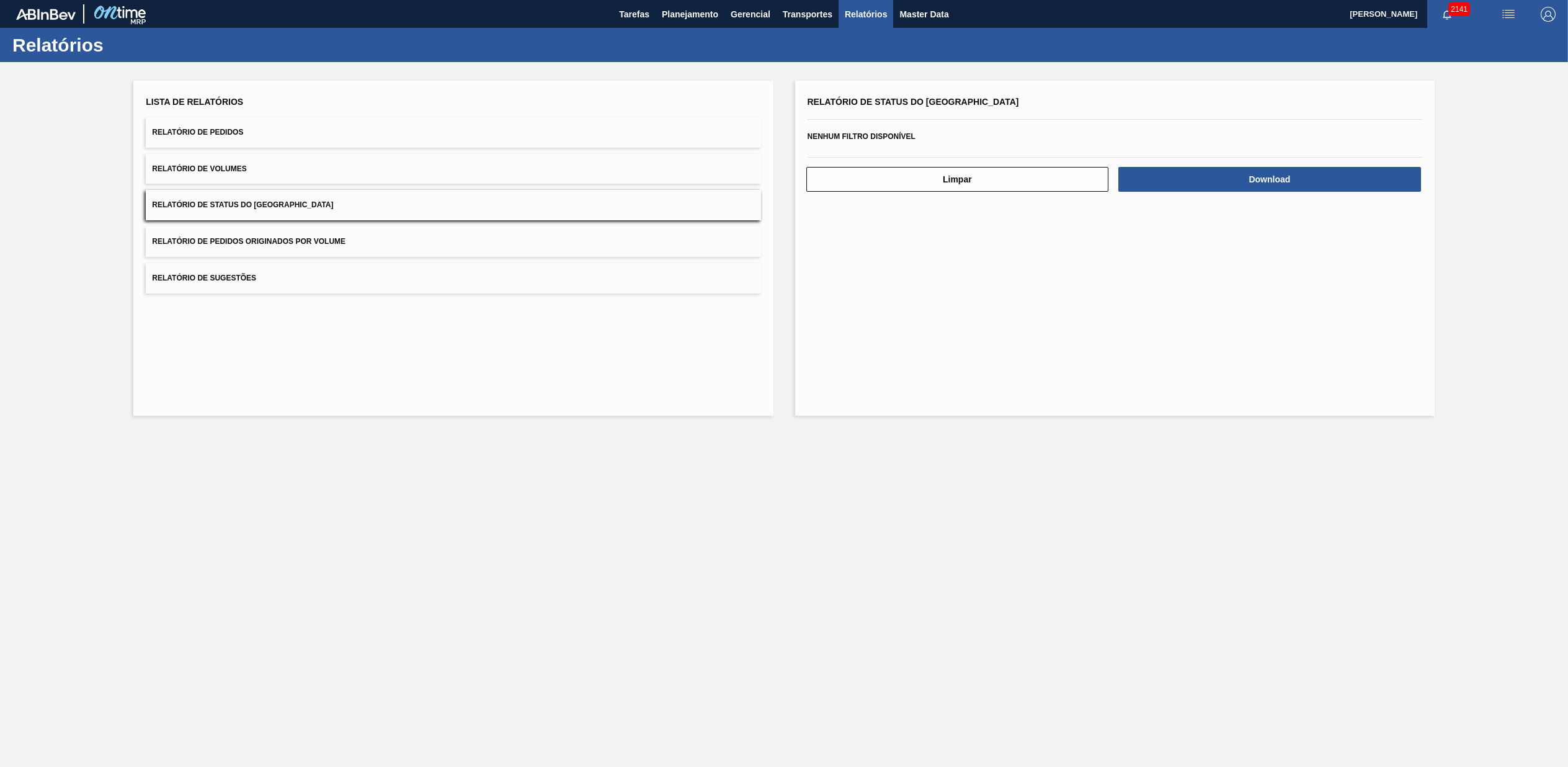
click at [254, 235] on button "Relatório de Pedidos Originados por Volume" at bounding box center [453, 242] width 615 height 31
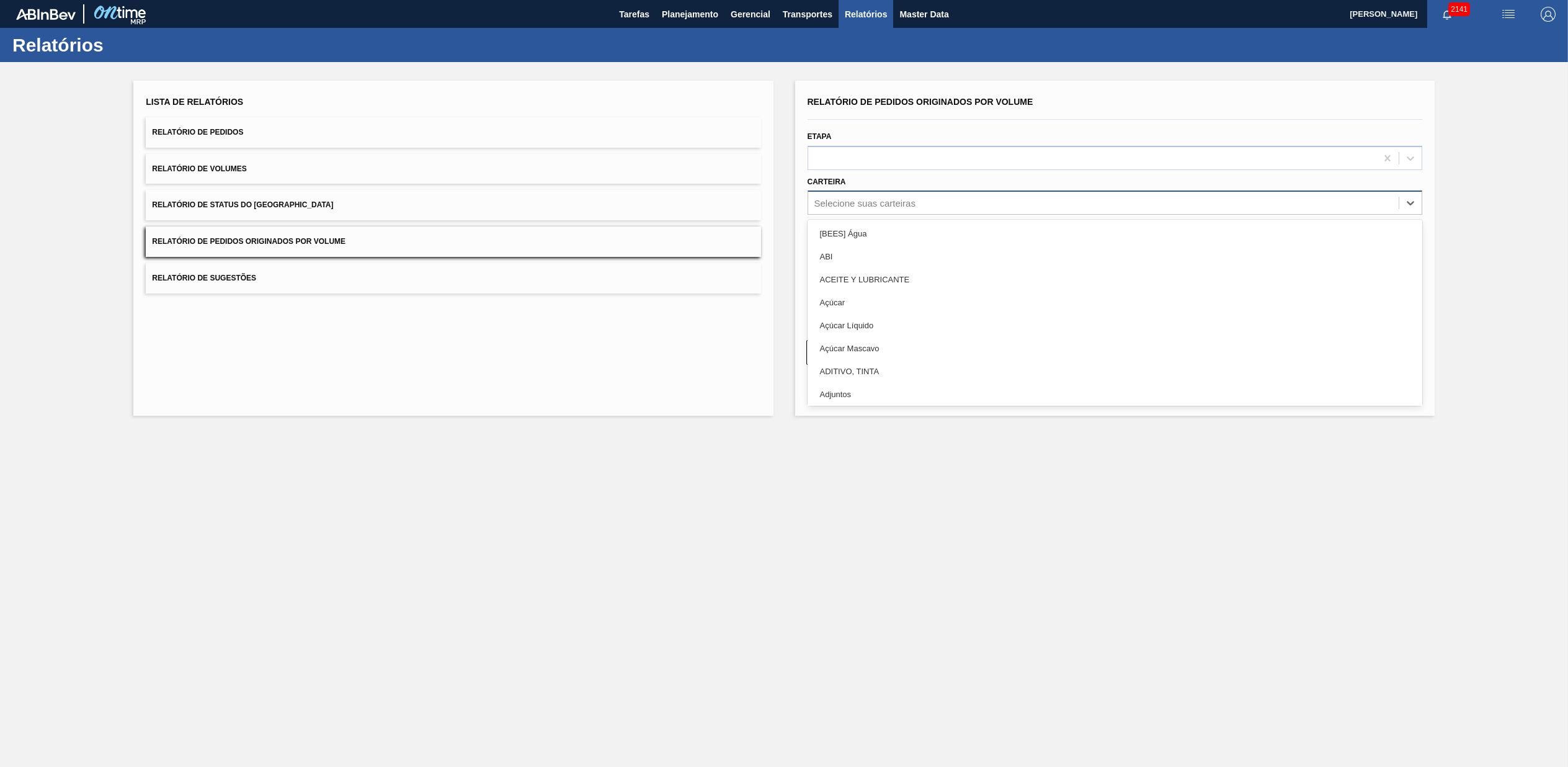
click at [866, 212] on div "Selecione suas carteiras" at bounding box center [1115, 202] width 615 height 24
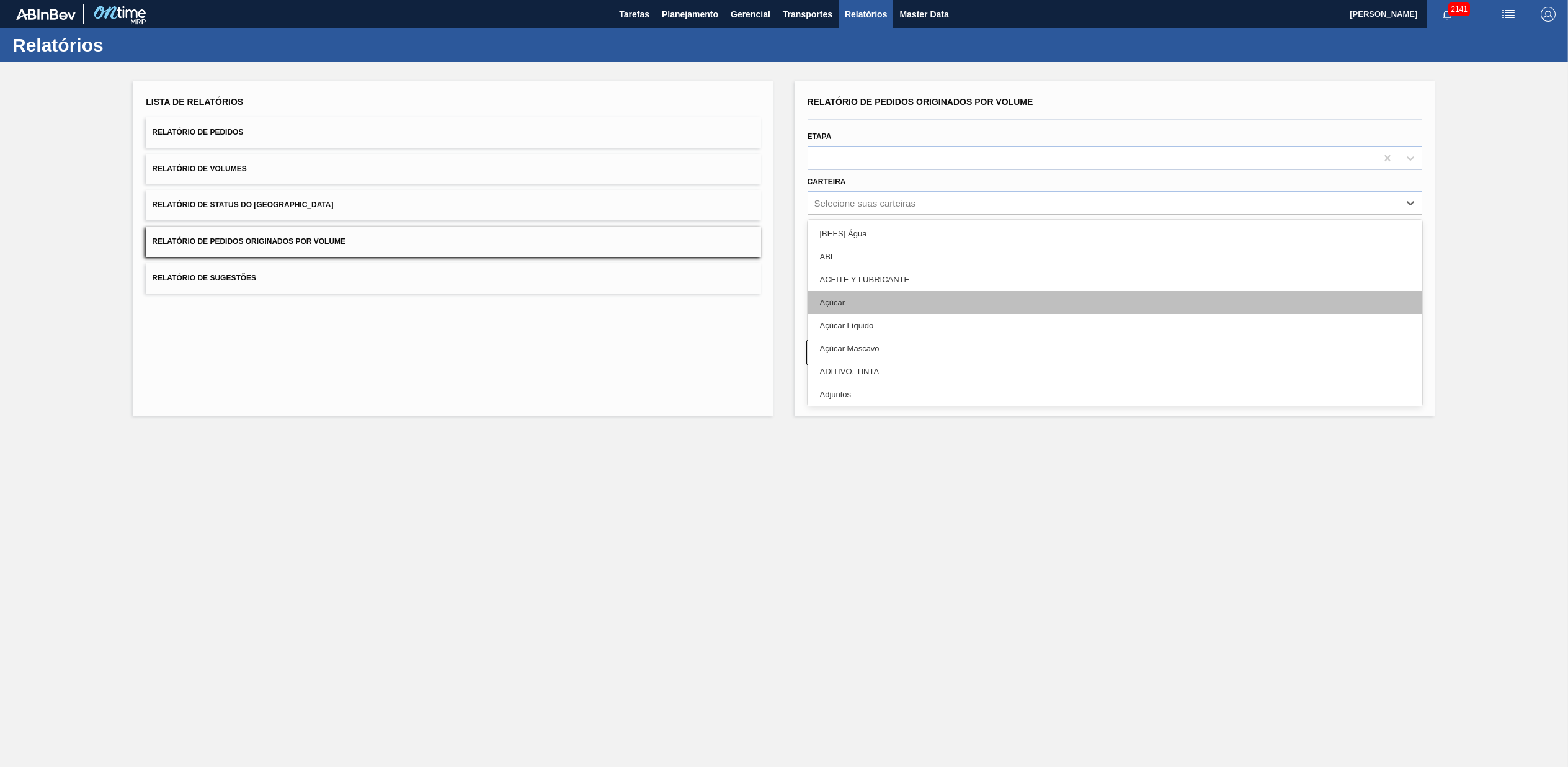
click at [830, 301] on div "Açúcar" at bounding box center [1115, 303] width 615 height 23
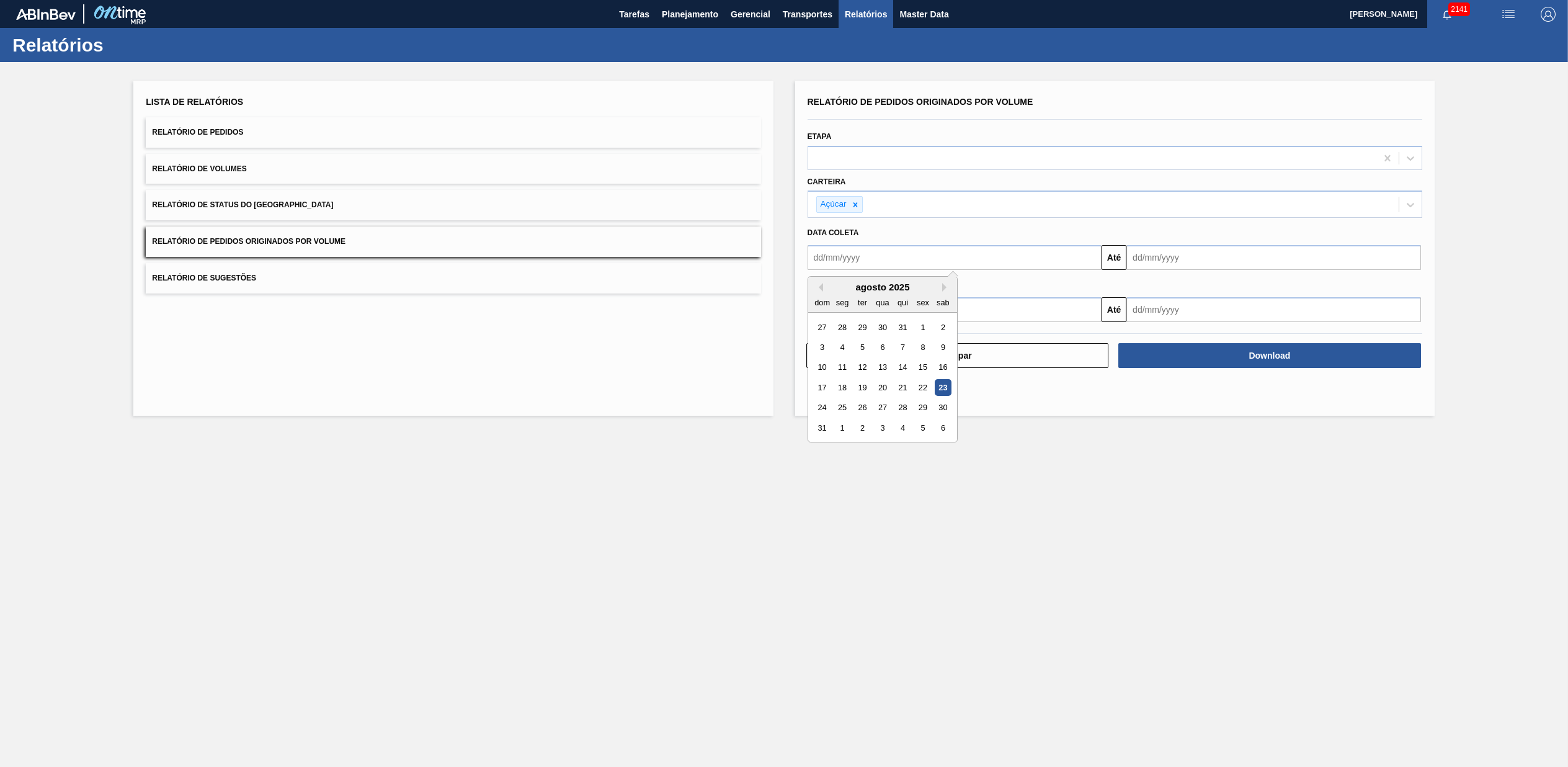
click at [899, 269] on input "text" at bounding box center [955, 258] width 295 height 25
type input "[DATE]"
click at [1214, 263] on input "[DATE]" at bounding box center [1274, 258] width 295 height 25
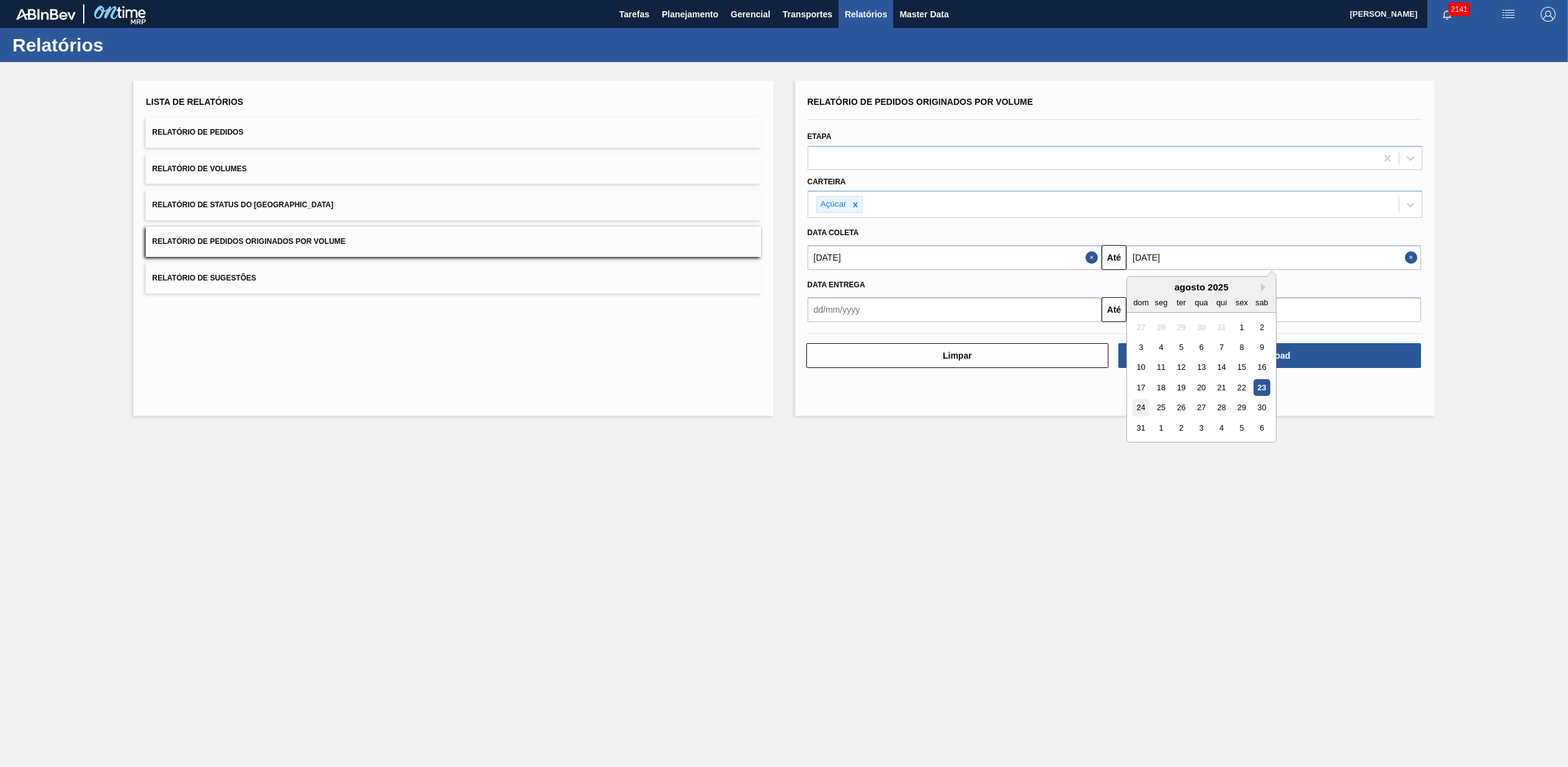
click at [1147, 401] on div "24" at bounding box center [1140, 408] width 16 height 16
type input "[DATE]"
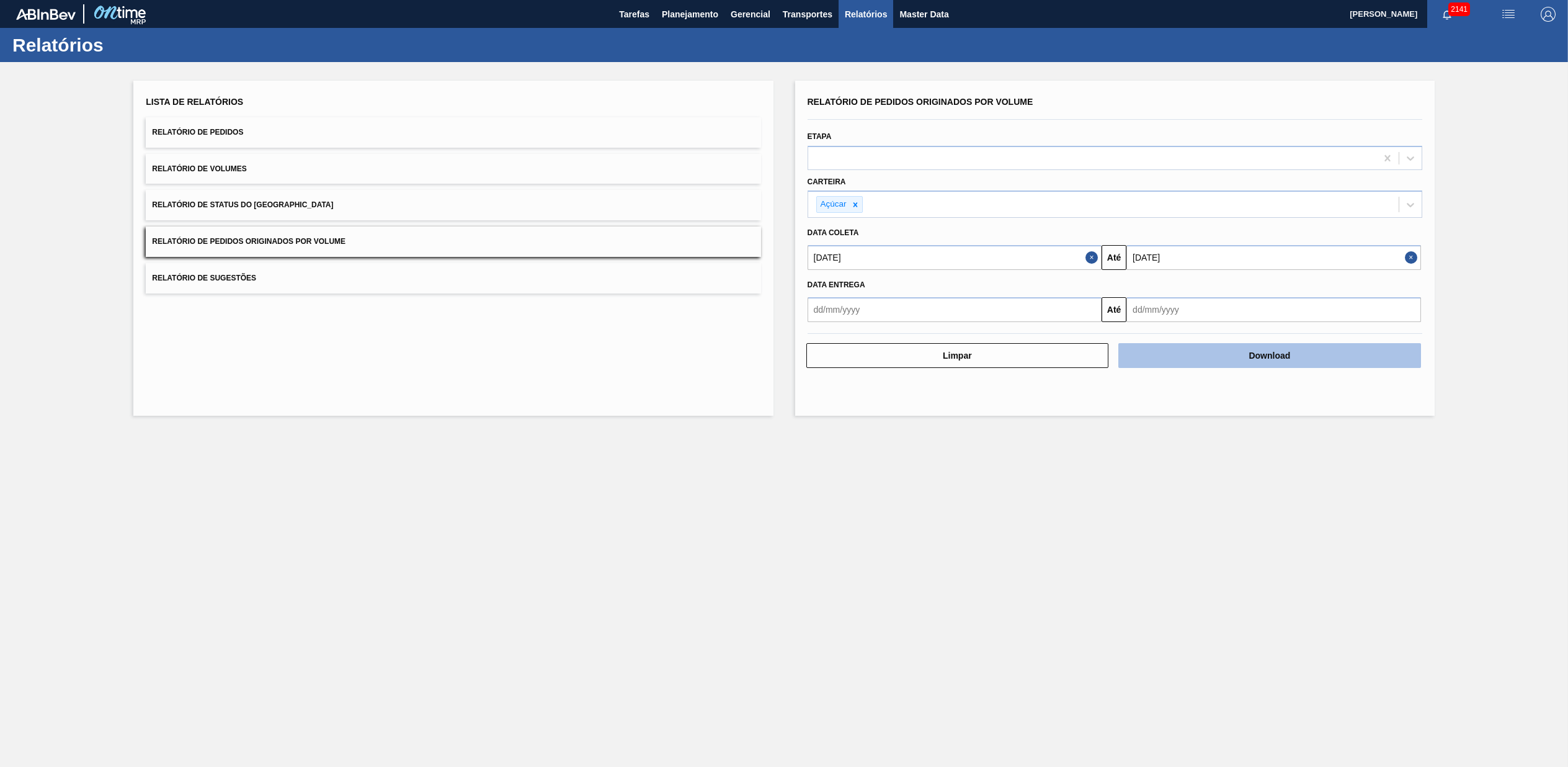
click at [1206, 363] on button "Download" at bounding box center [1269, 356] width 303 height 25
drag, startPoint x: 952, startPoint y: 467, endPoint x: 938, endPoint y: 458, distance: 16.6
click at [946, 464] on main "Tarefas Planejamento Gerencial Transportes Relatórios Master Data [PERSON_NAME]…" at bounding box center [784, 384] width 1568 height 767
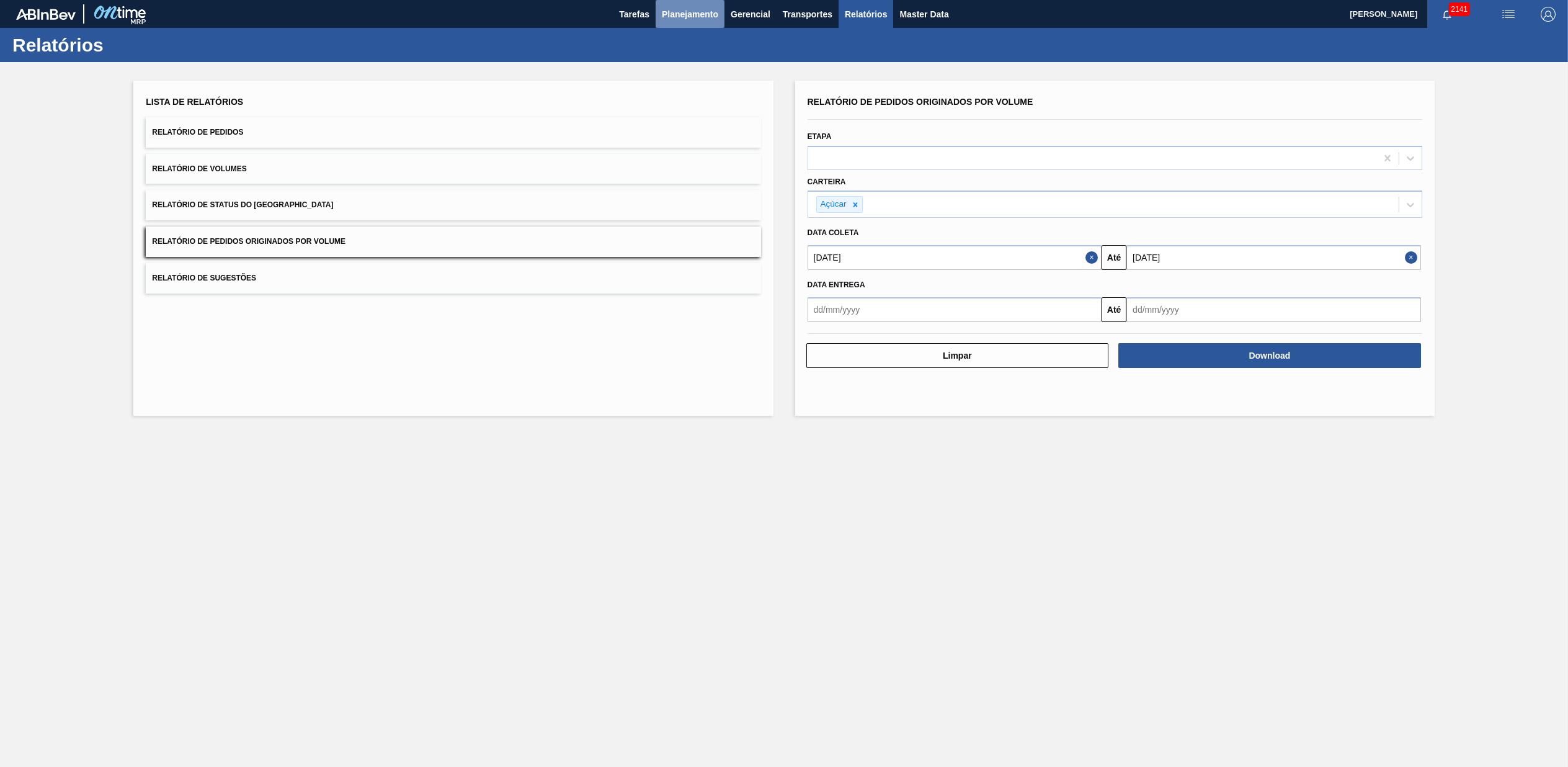
click at [695, 11] on span "Planejamento" at bounding box center [690, 13] width 57 height 14
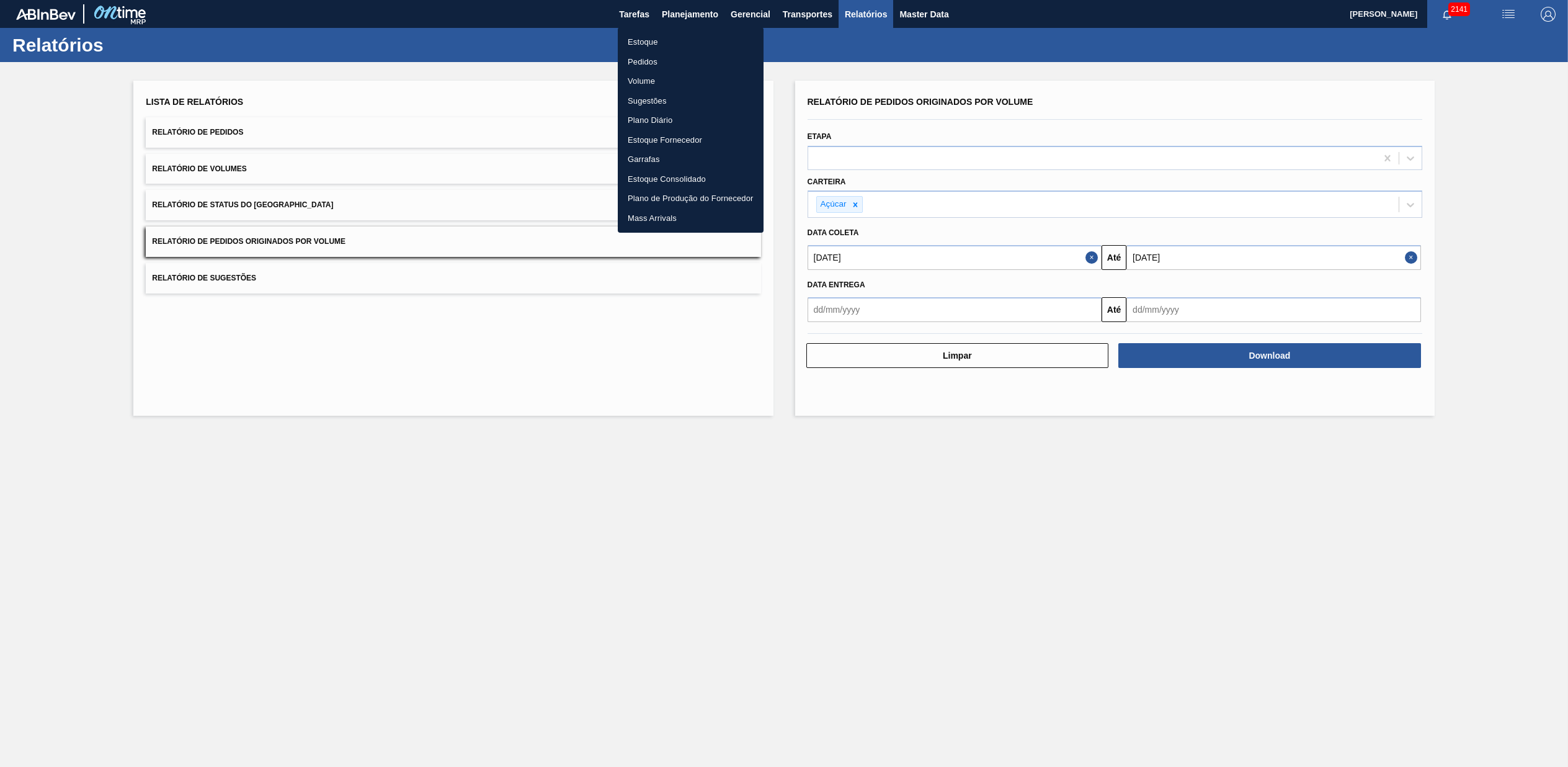
click at [646, 61] on li "Pedidos" at bounding box center [691, 62] width 146 height 20
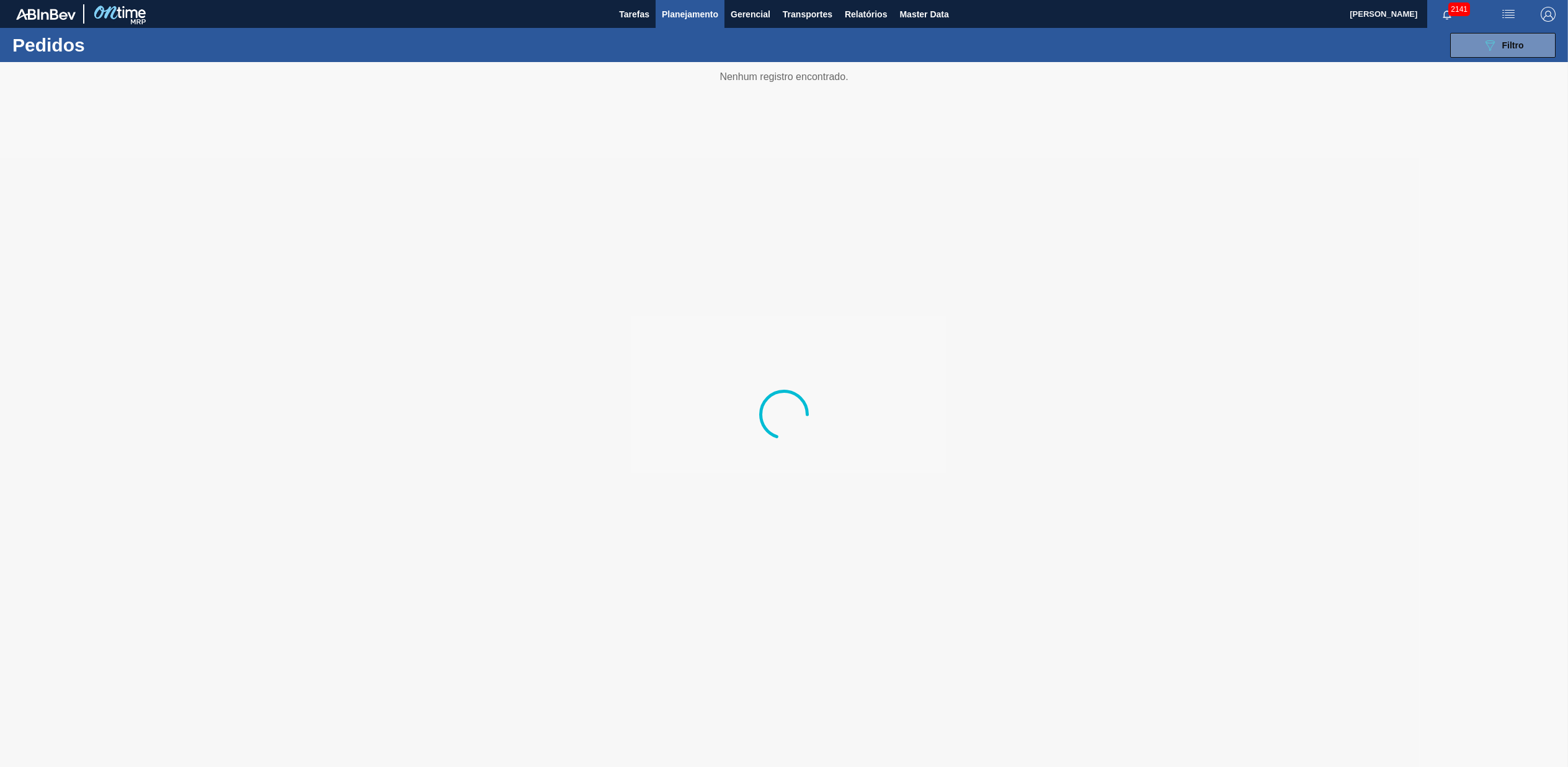
click at [1492, 29] on div "089F7B8B-B2A5-4AFE-B5C0-19BA573D28AC Filtro Código Pedido Portal Códido PO SAP …" at bounding box center [884, 45] width 1357 height 37
click at [1481, 40] on button "089F7B8B-B2A5-4AFE-B5C0-19BA573D28AC Filtro" at bounding box center [1504, 45] width 106 height 25
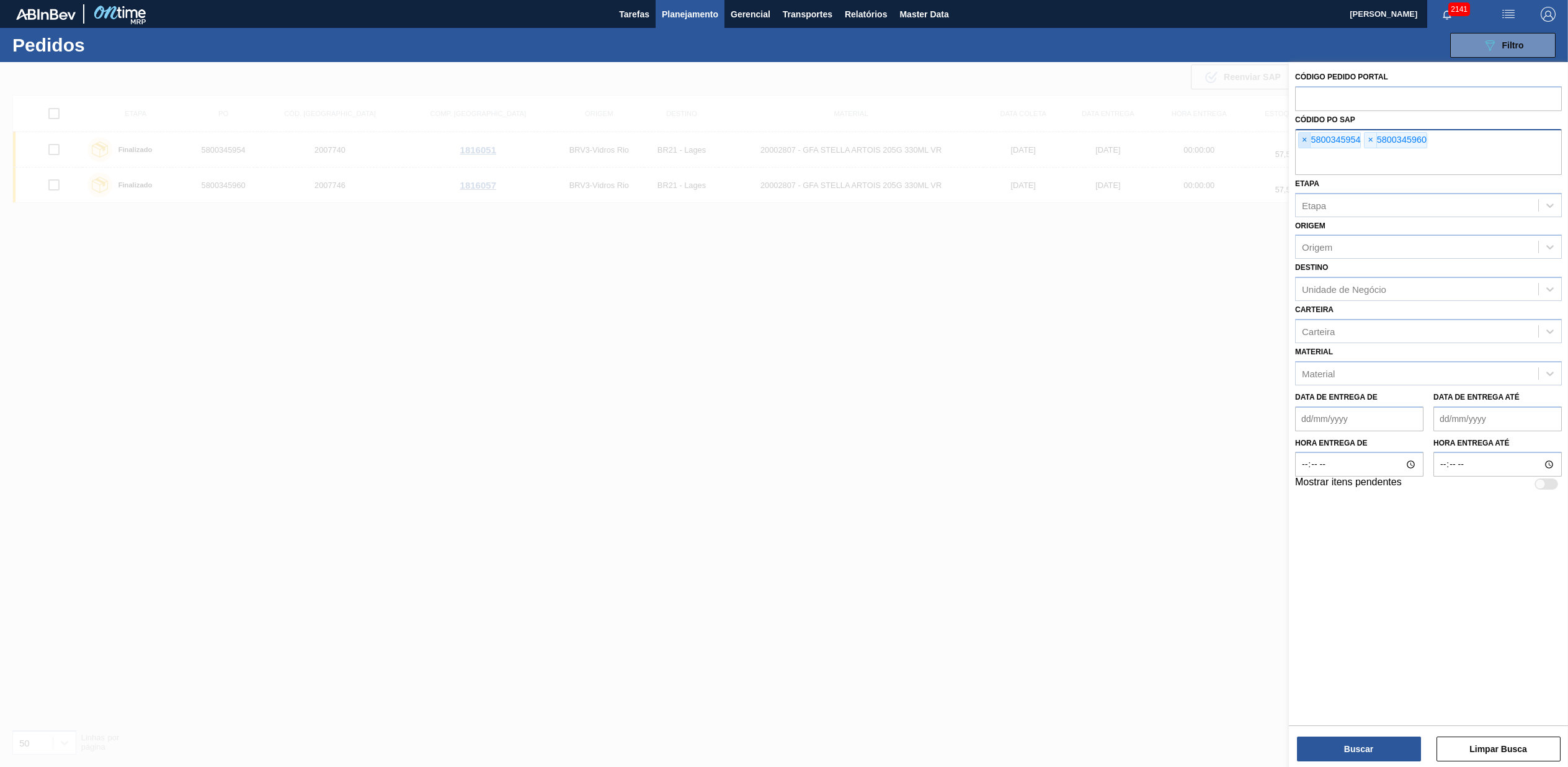
click at [1301, 142] on span "×" at bounding box center [1305, 139] width 12 height 14
click at [1302, 141] on span "×" at bounding box center [1305, 139] width 12 height 14
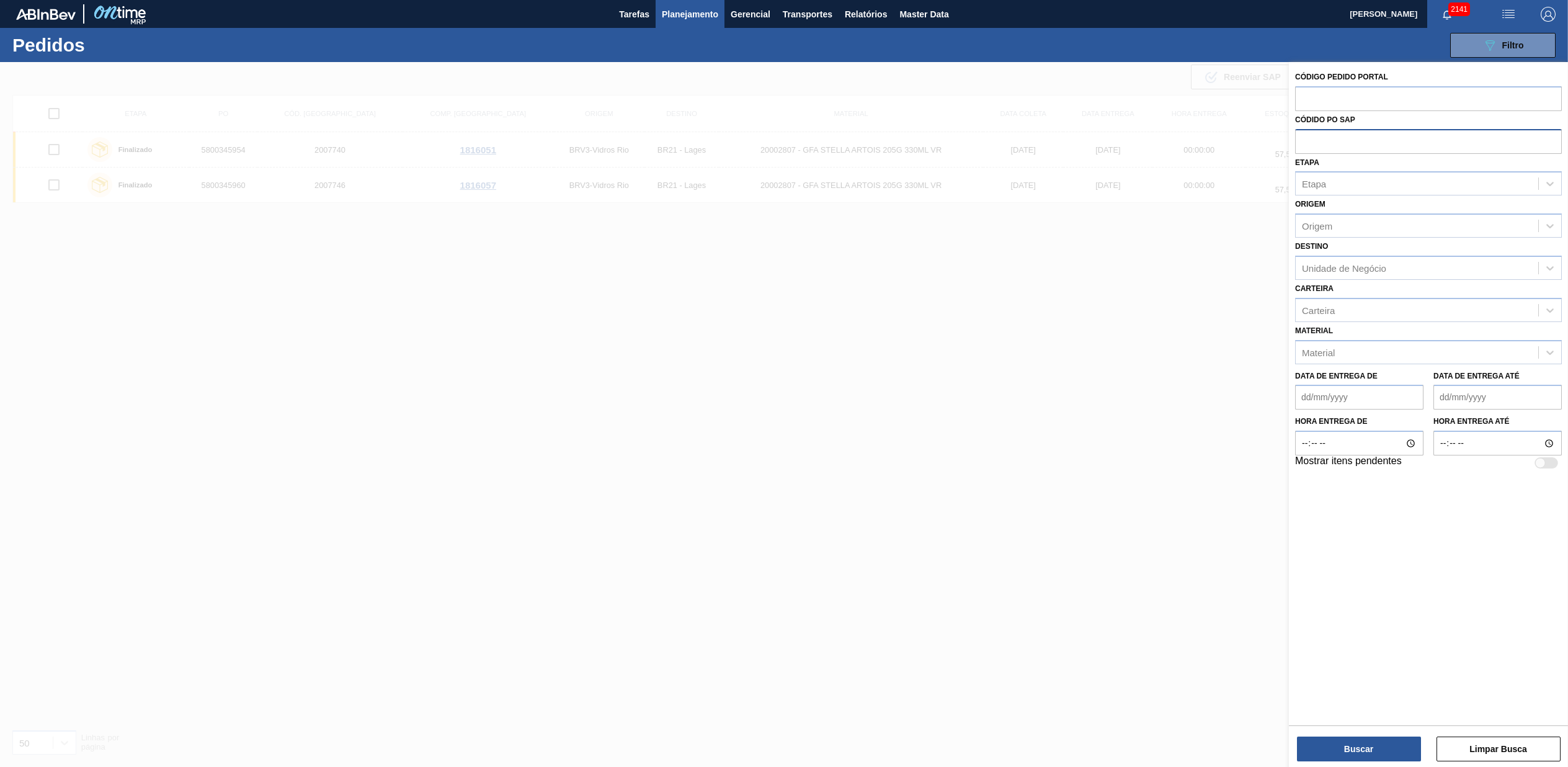
click at [1302, 141] on input "text" at bounding box center [1429, 140] width 267 height 24
paste input "text"
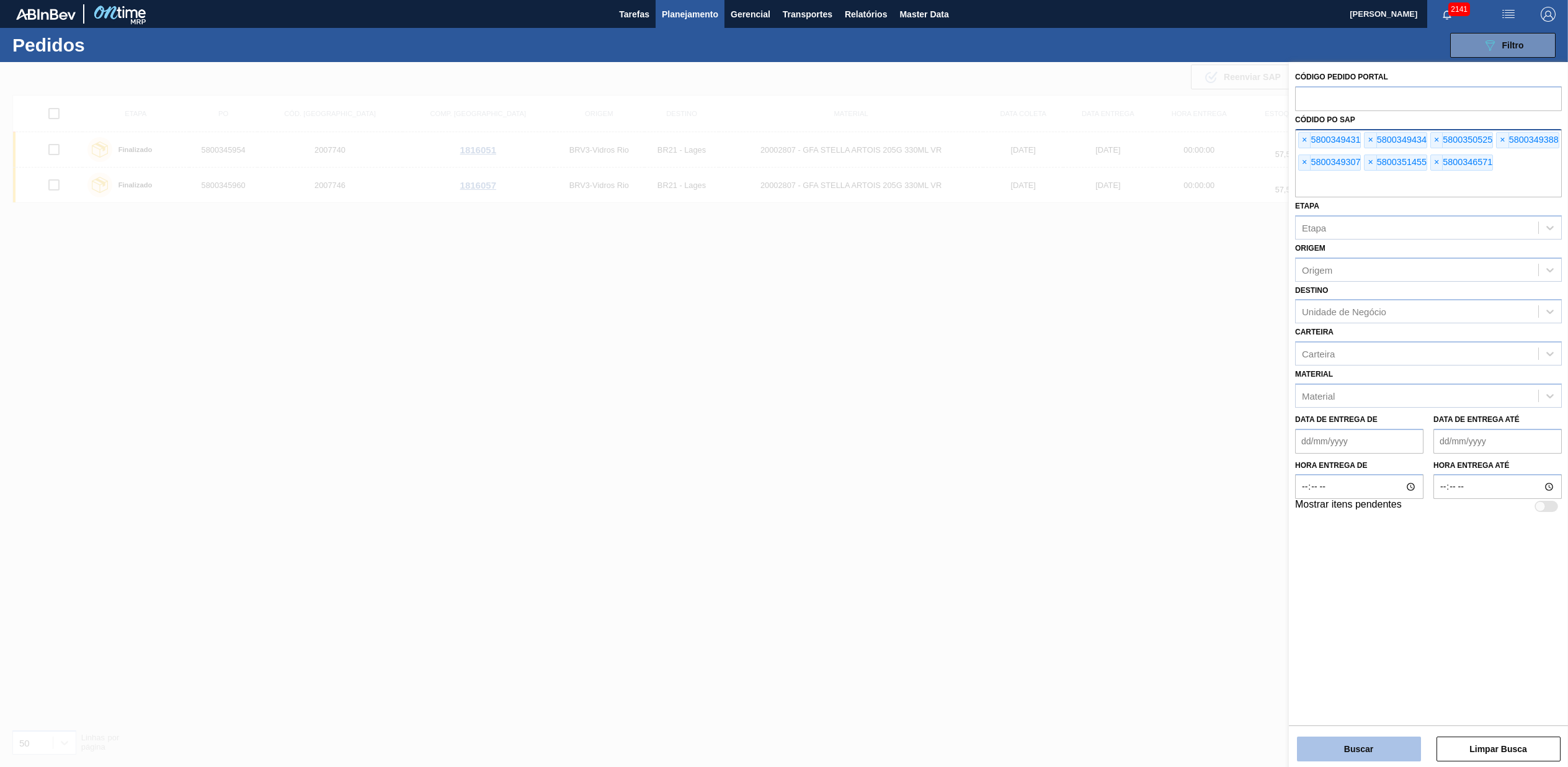
click at [1376, 749] on button "Buscar" at bounding box center [1359, 749] width 124 height 25
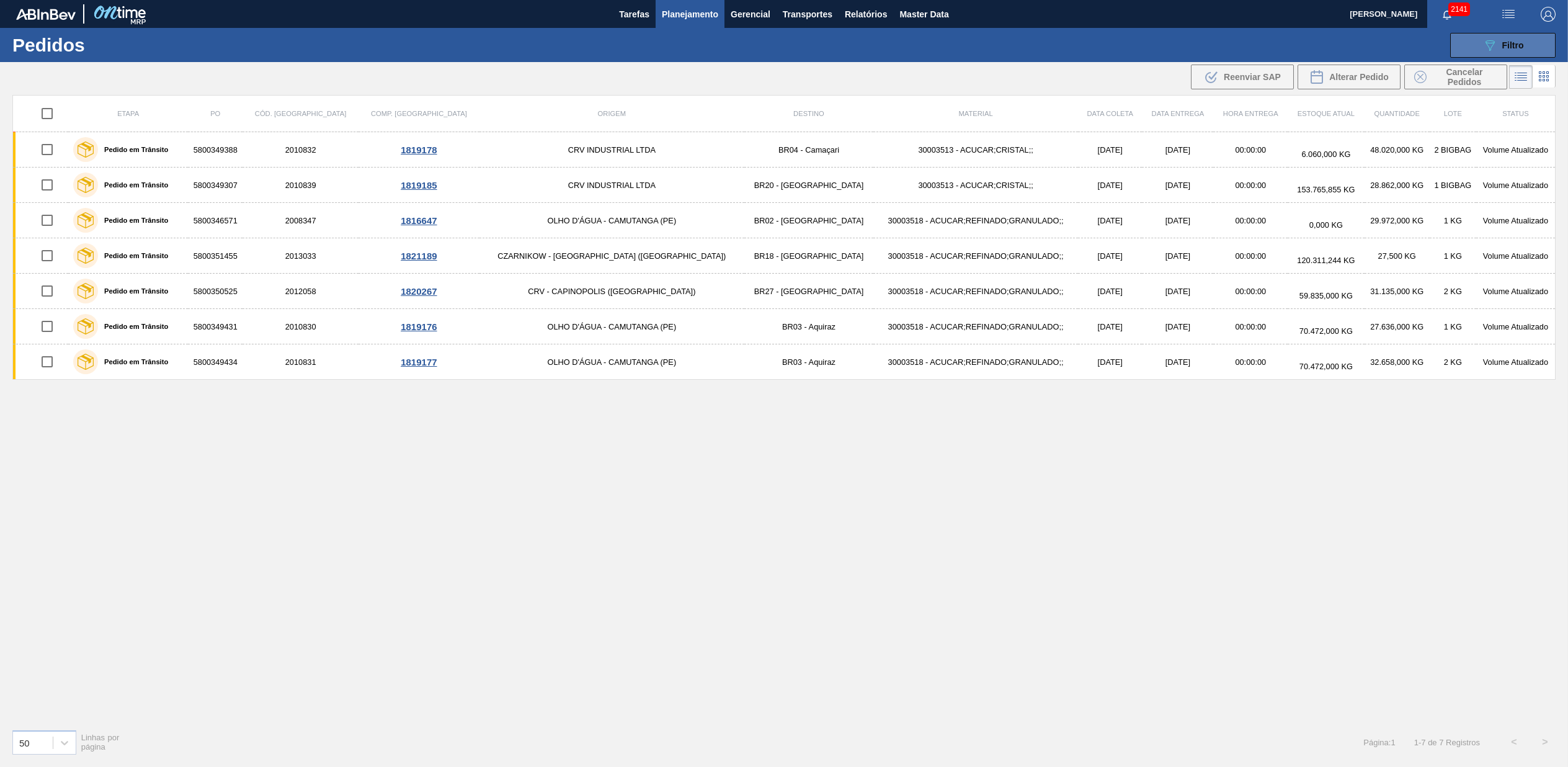
click at [1531, 48] on button "089F7B8B-B2A5-4AFE-B5C0-19BA573D28AC Filtro" at bounding box center [1504, 45] width 106 height 25
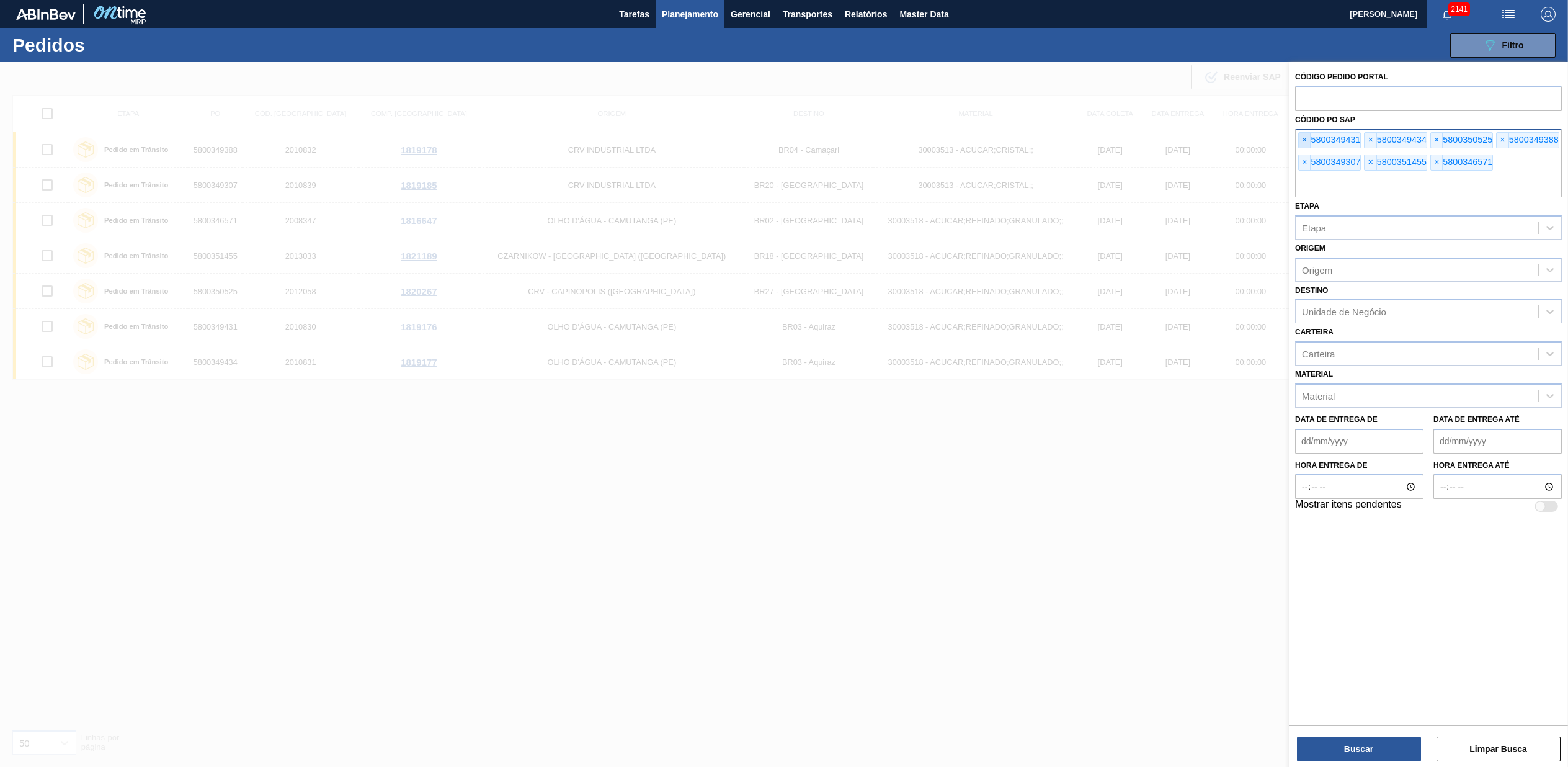
click at [1299, 141] on span "×" at bounding box center [1305, 139] width 12 height 14
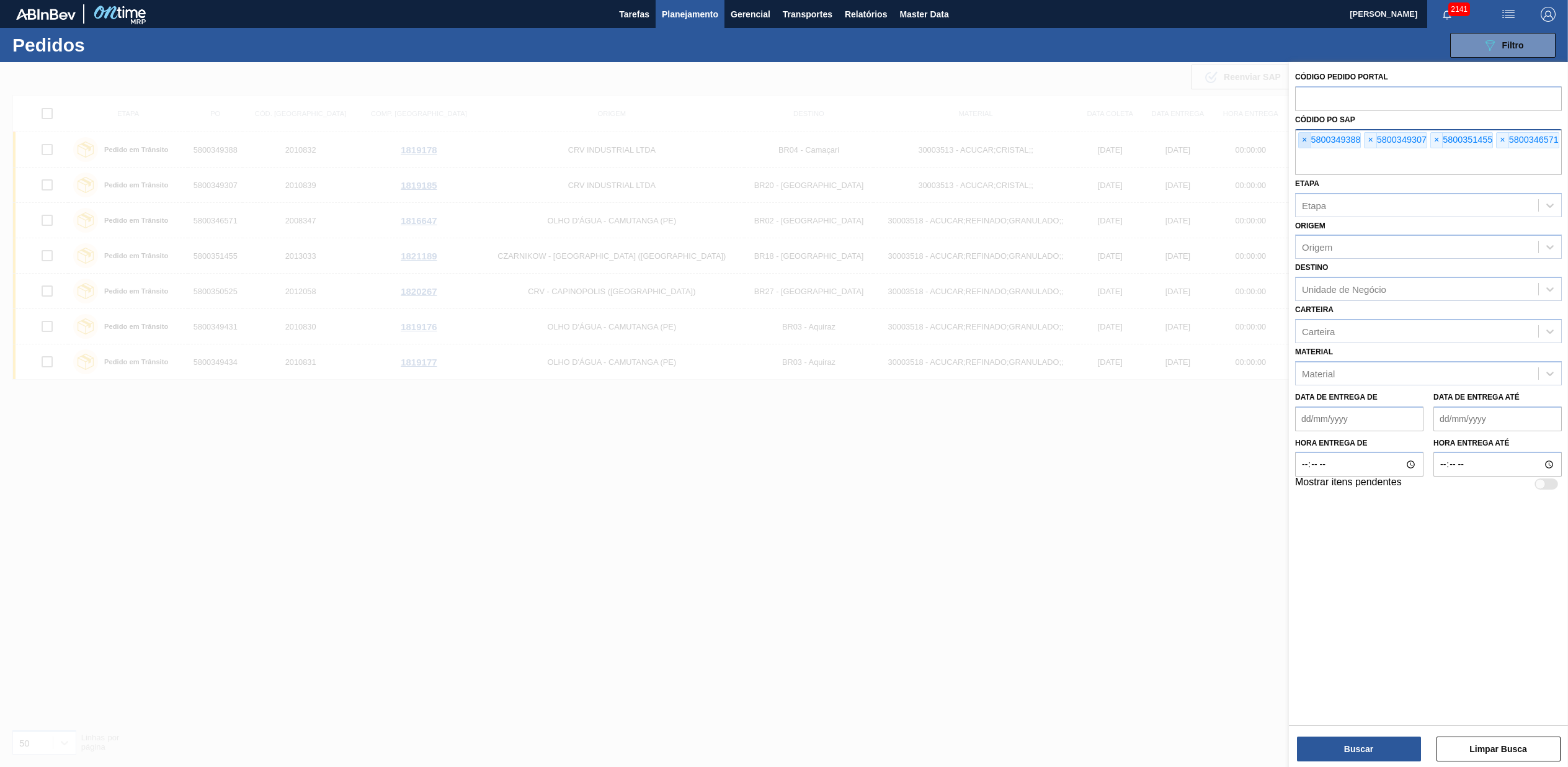
click at [1299, 141] on span "×" at bounding box center [1305, 139] width 12 height 14
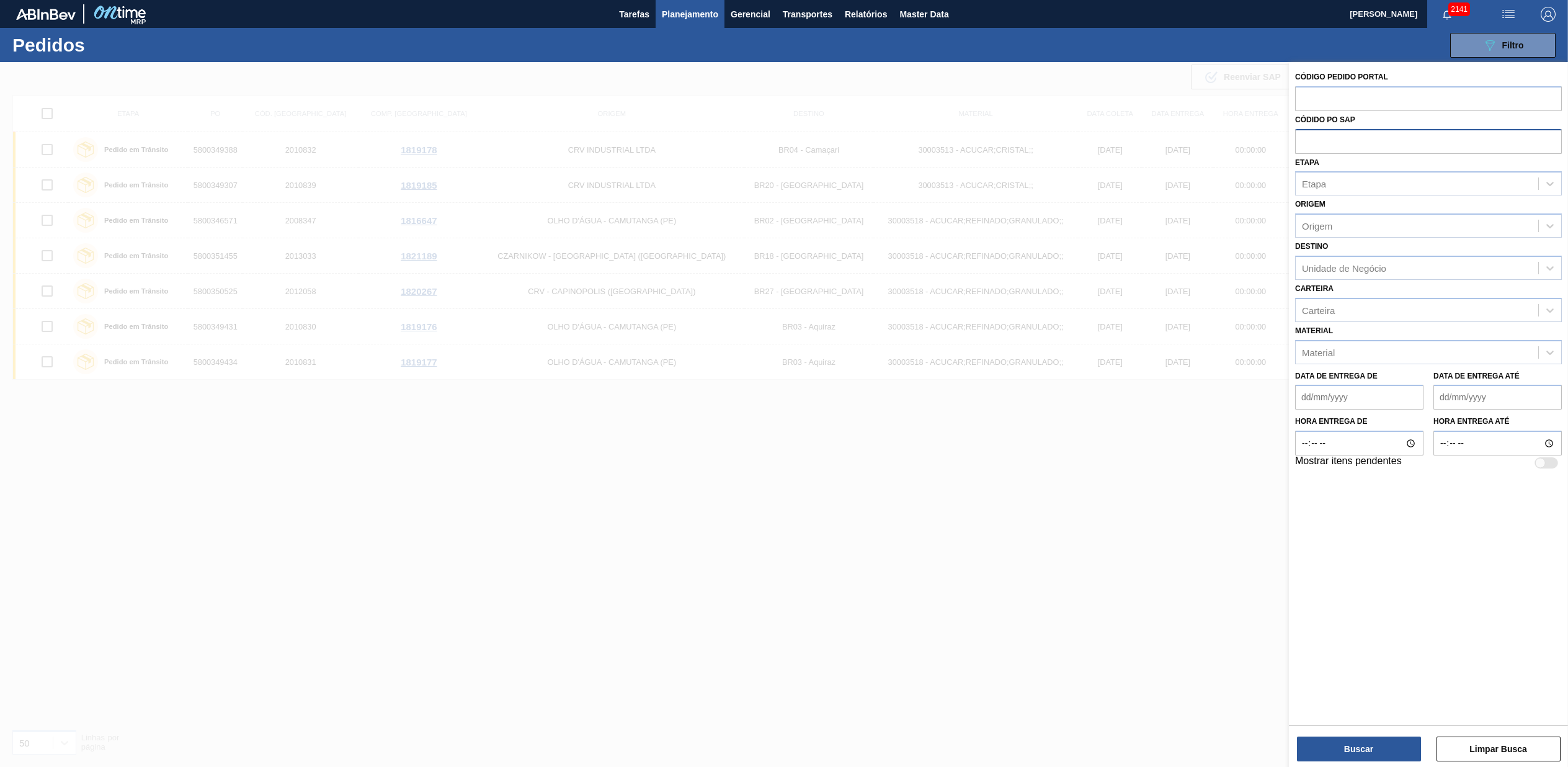
paste input "5800348471"
type input "5800348471"
click at [1359, 740] on button "Buscar" at bounding box center [1359, 749] width 124 height 25
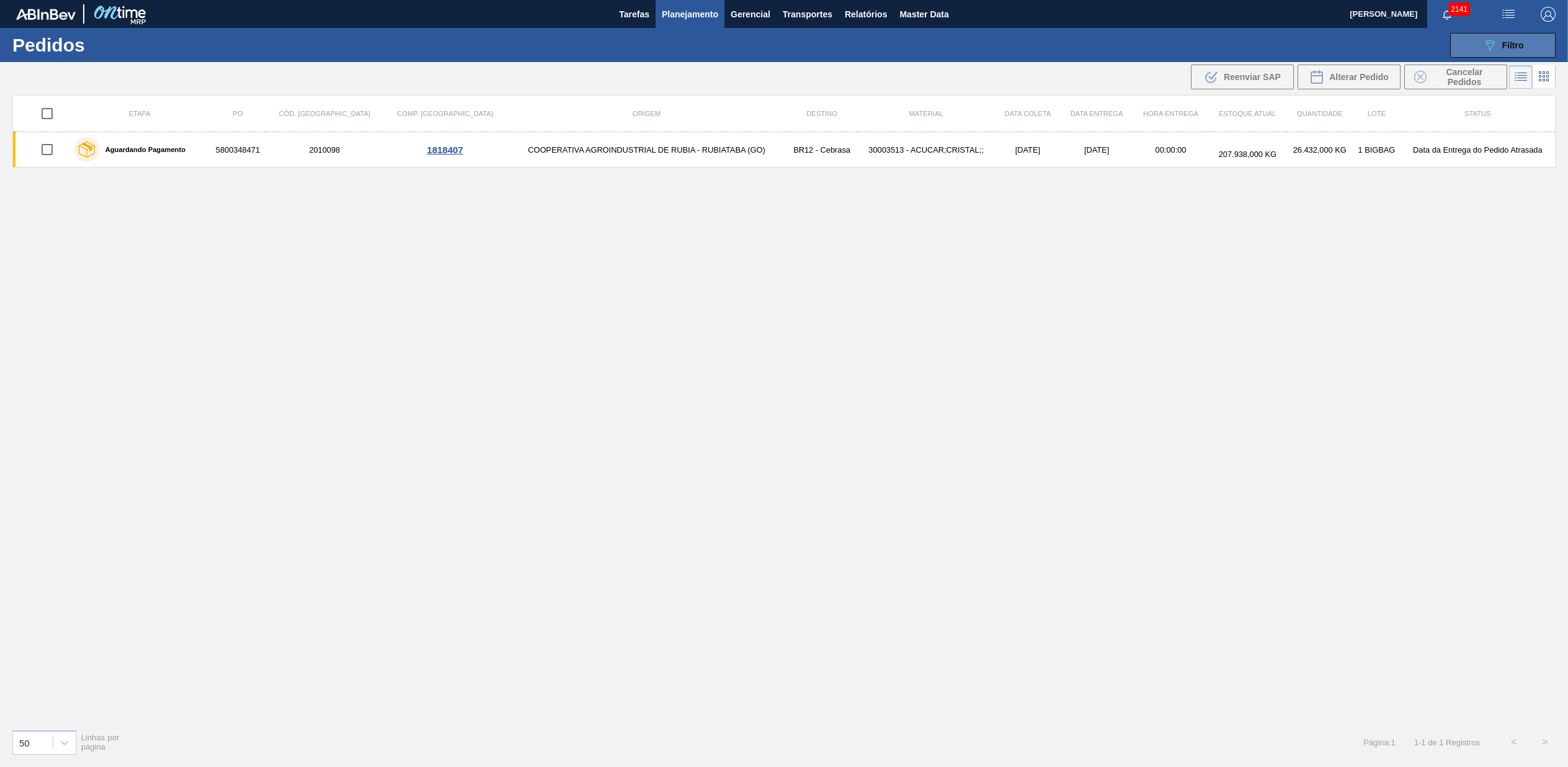
click at [1502, 46] on div "089F7B8B-B2A5-4AFE-B5C0-19BA573D28AC Filtro" at bounding box center [1503, 44] width 41 height 14
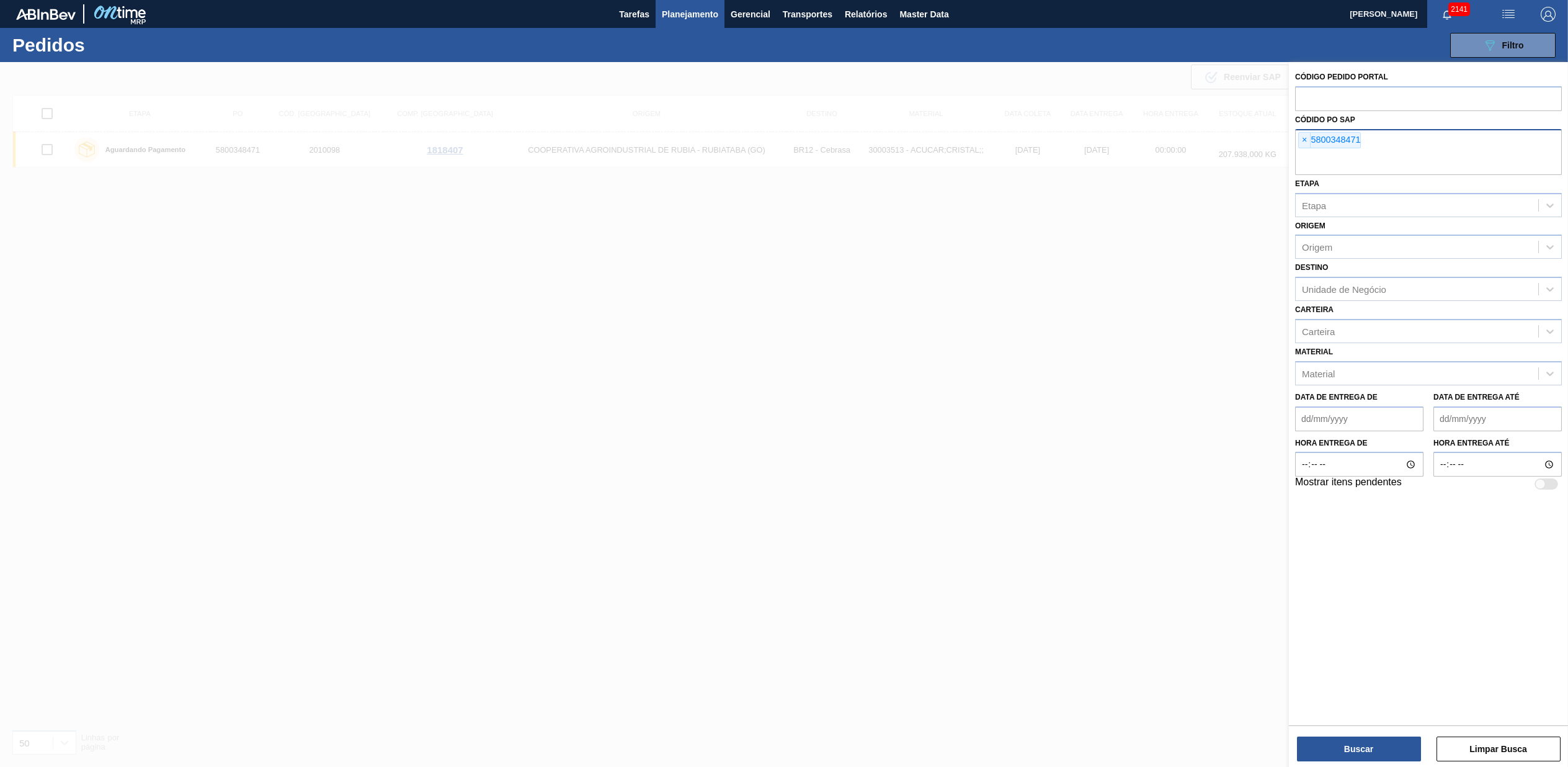
click at [1311, 133] on div "× 5800348471" at bounding box center [1330, 140] width 62 height 16
click at [1304, 140] on span "×" at bounding box center [1305, 139] width 12 height 14
paste input "text"
click at [1337, 741] on button "Buscar" at bounding box center [1359, 749] width 124 height 25
